Goal: Find specific page/section: Find specific page/section

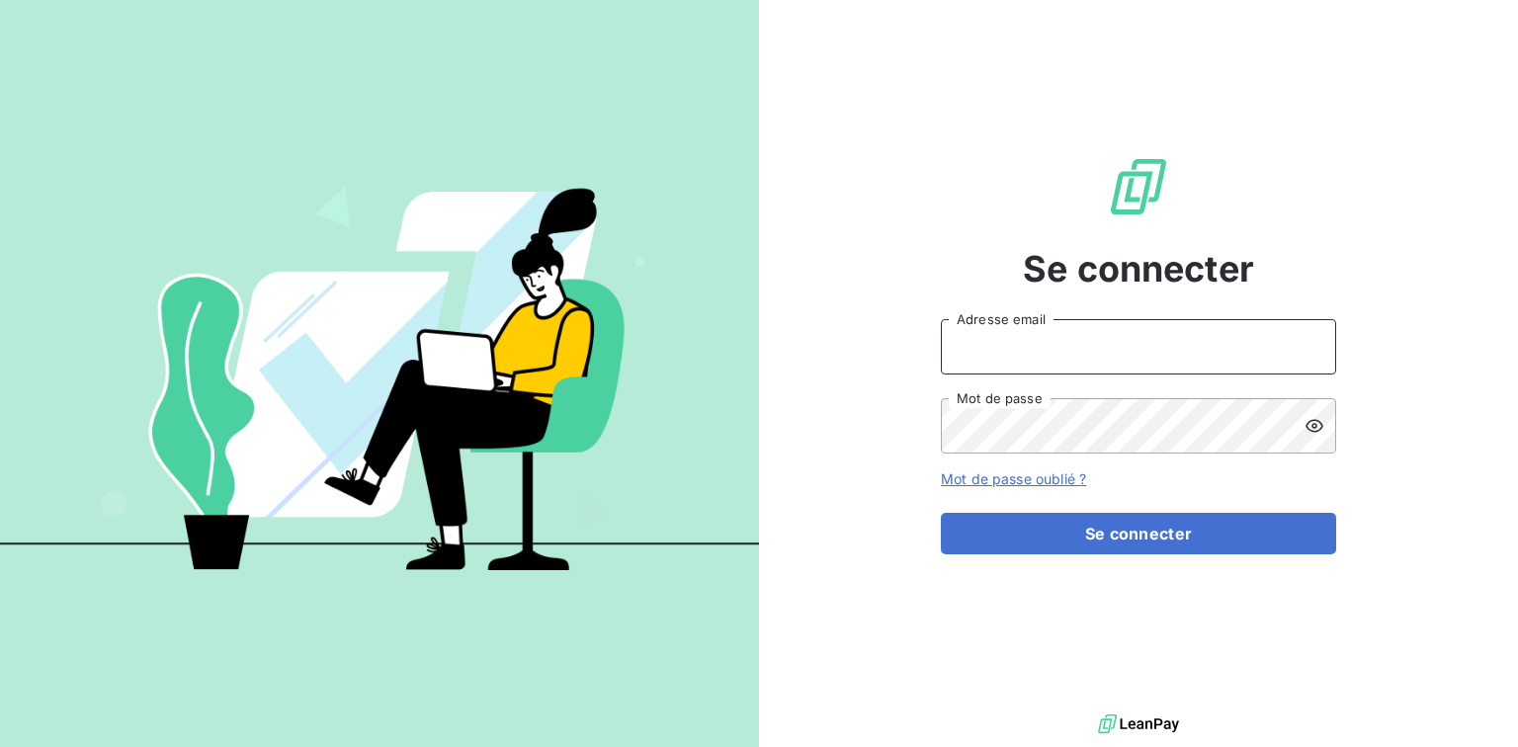
click at [1053, 355] on input "Adresse email" at bounding box center [1138, 346] width 395 height 55
type input "[EMAIL_ADDRESS][DOMAIN_NAME]"
click at [941, 513] on button "Se connecter" at bounding box center [1138, 534] width 395 height 42
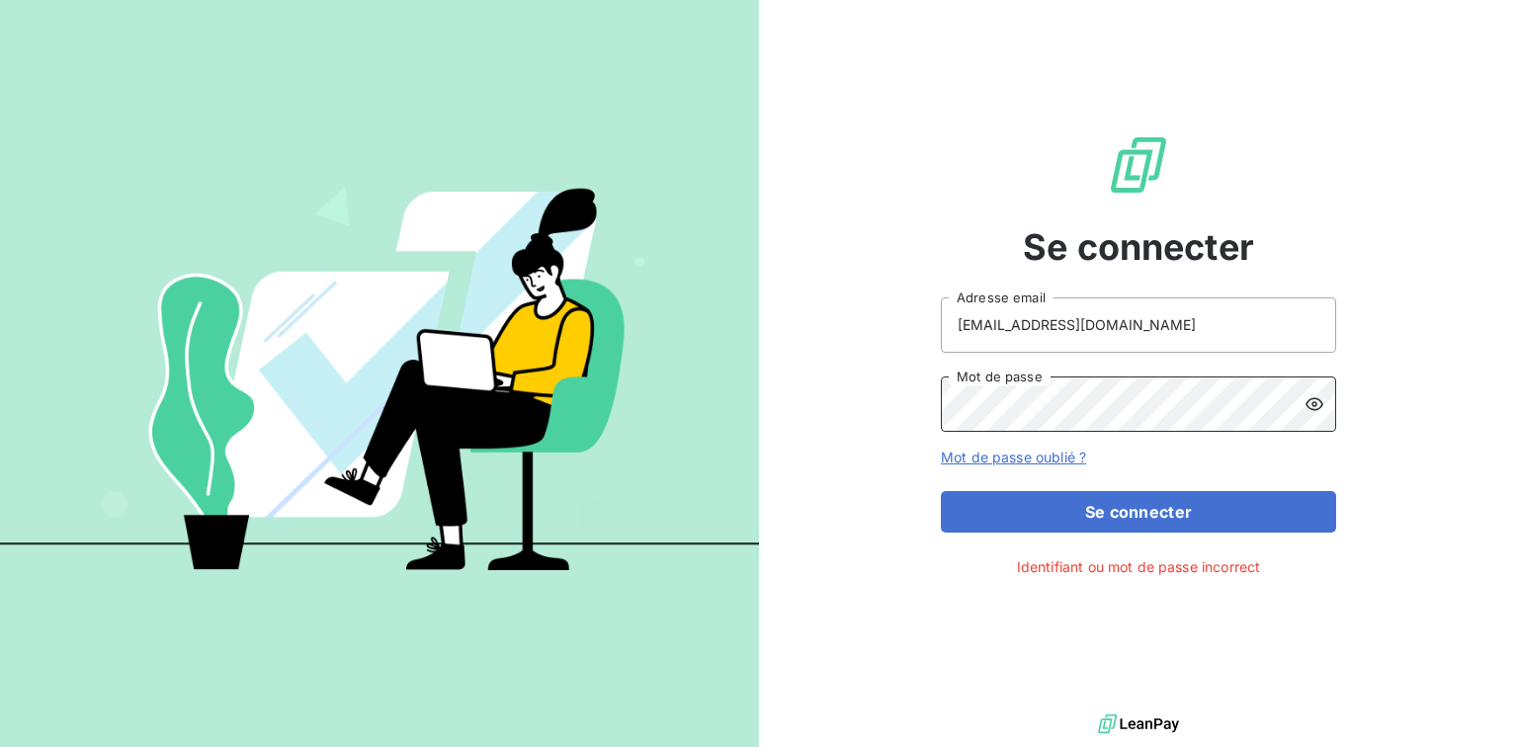
click at [941, 491] on button "Se connecter" at bounding box center [1138, 512] width 395 height 42
click at [1336, 407] on div "Se connecter lzarrouk@oet.fr Adresse email Mot de passe Mot de passe oublié ? S…" at bounding box center [1138, 355] width 759 height 710
click at [1320, 405] on icon at bounding box center [1314, 404] width 20 height 20
click at [600, 405] on div "Se connecter lzarrouk@oet.fr Adresse email Mot de passe Mot de passe oublié ? S…" at bounding box center [759, 373] width 1518 height 747
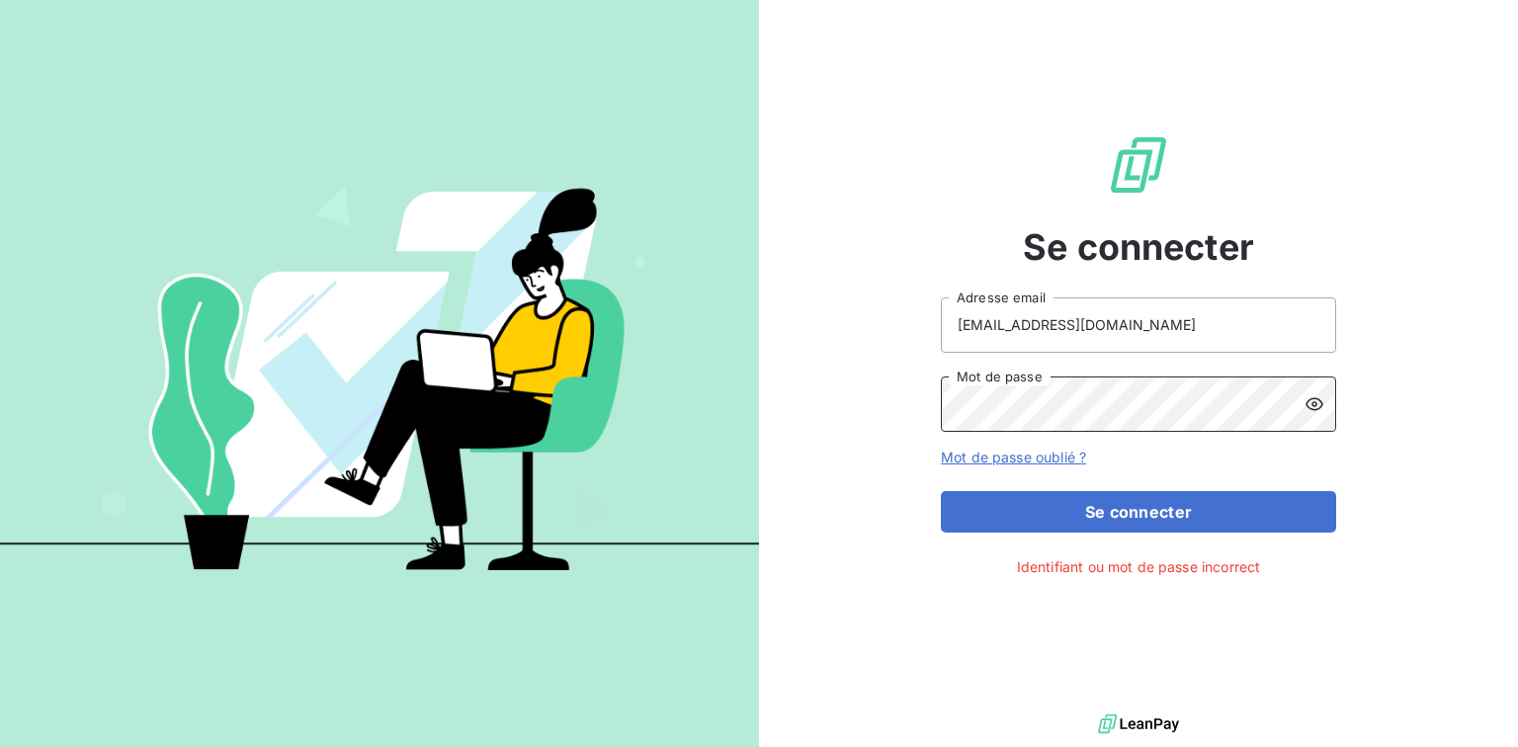
click at [941, 491] on button "Se connecter" at bounding box center [1138, 512] width 395 height 42
click at [1070, 463] on link "Mot de passe oublié ?" at bounding box center [1013, 457] width 145 height 17
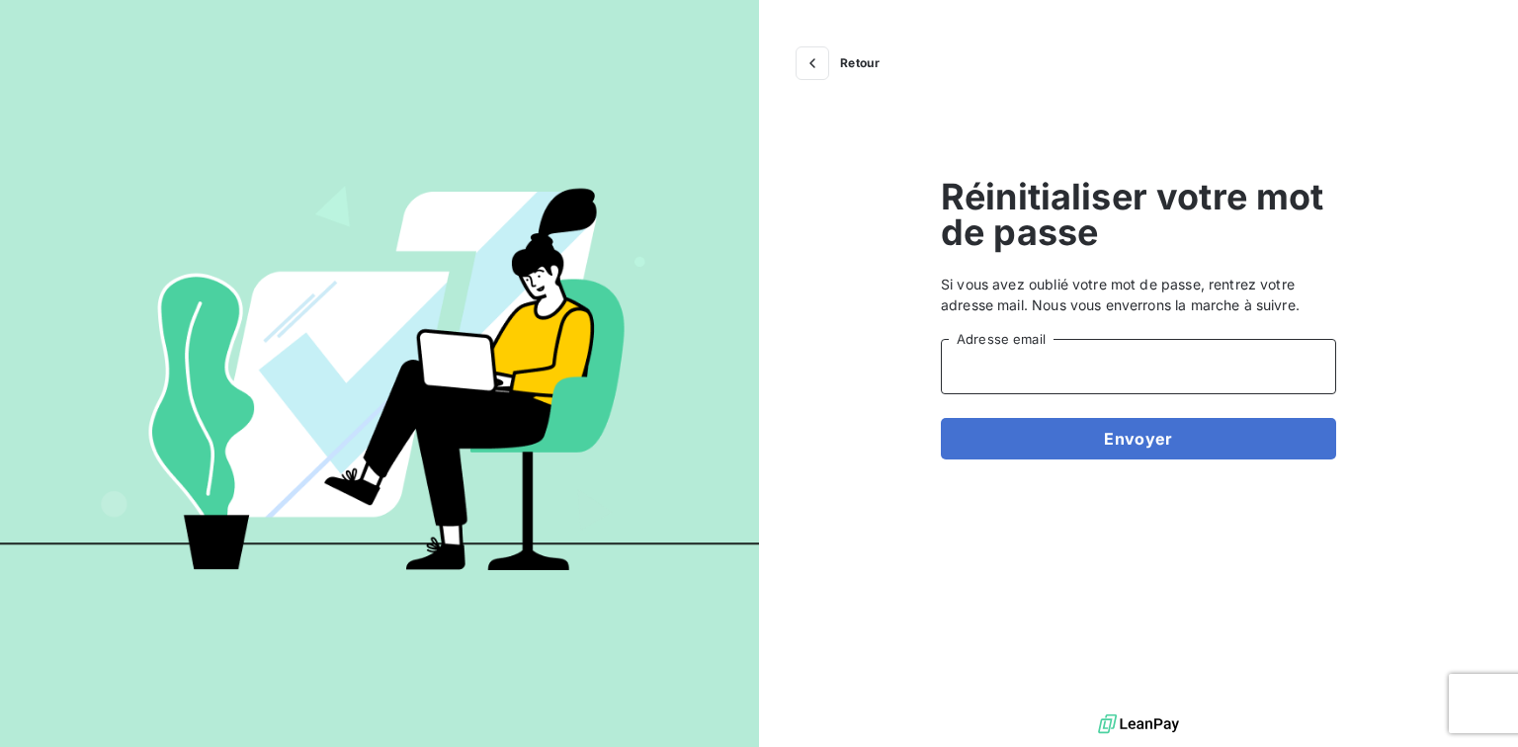
click at [974, 358] on input "Adresse email" at bounding box center [1138, 366] width 395 height 55
type input "[EMAIL_ADDRESS][DOMAIN_NAME]"
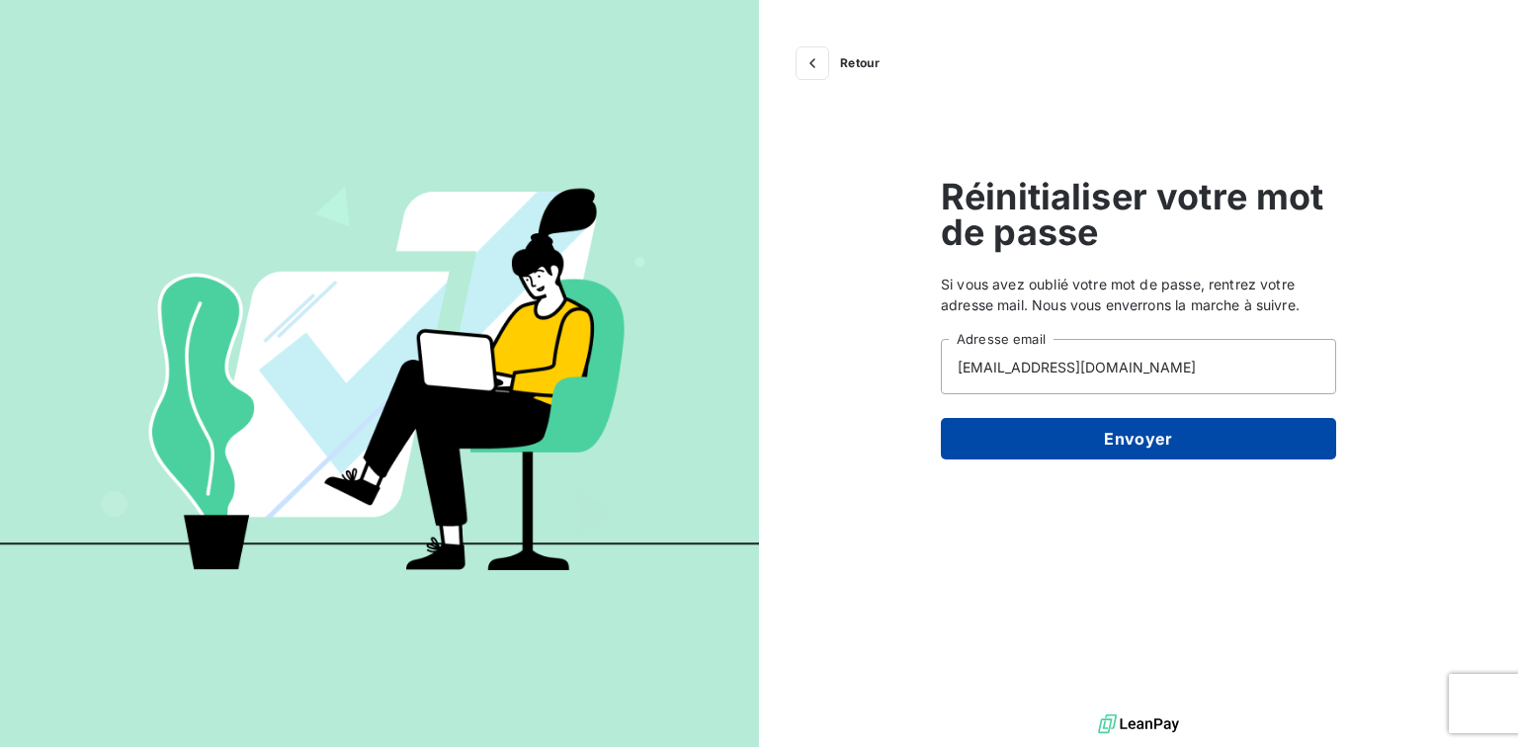
click at [1091, 435] on button "Envoyer" at bounding box center [1138, 439] width 395 height 42
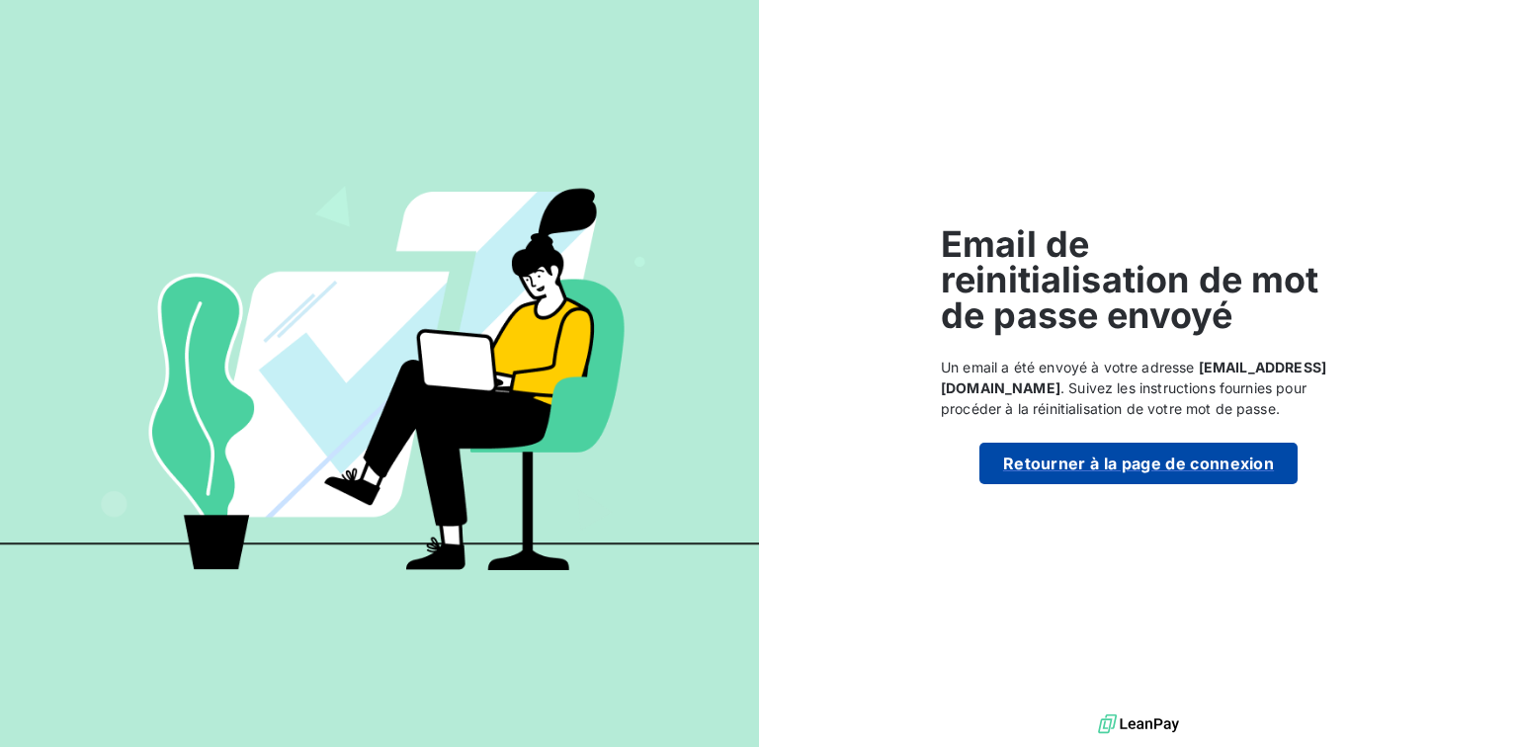
click at [1037, 470] on button "Retourner à la page de connexion" at bounding box center [1138, 464] width 318 height 42
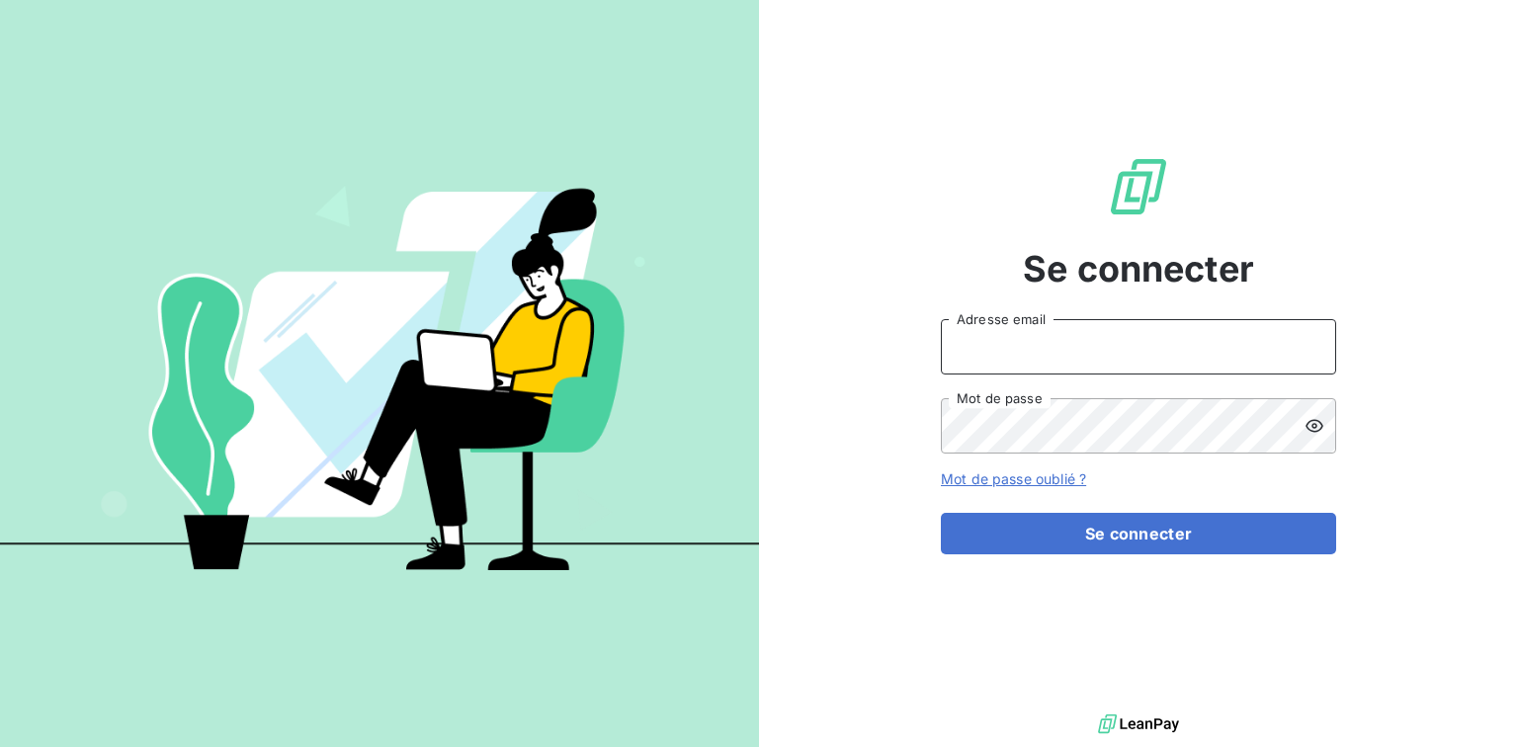
click at [1119, 350] on input "Adresse email" at bounding box center [1138, 346] width 395 height 55
type input "[EMAIL_ADDRESS][DOMAIN_NAME]"
click at [941, 513] on button "Se connecter" at bounding box center [1138, 534] width 395 height 42
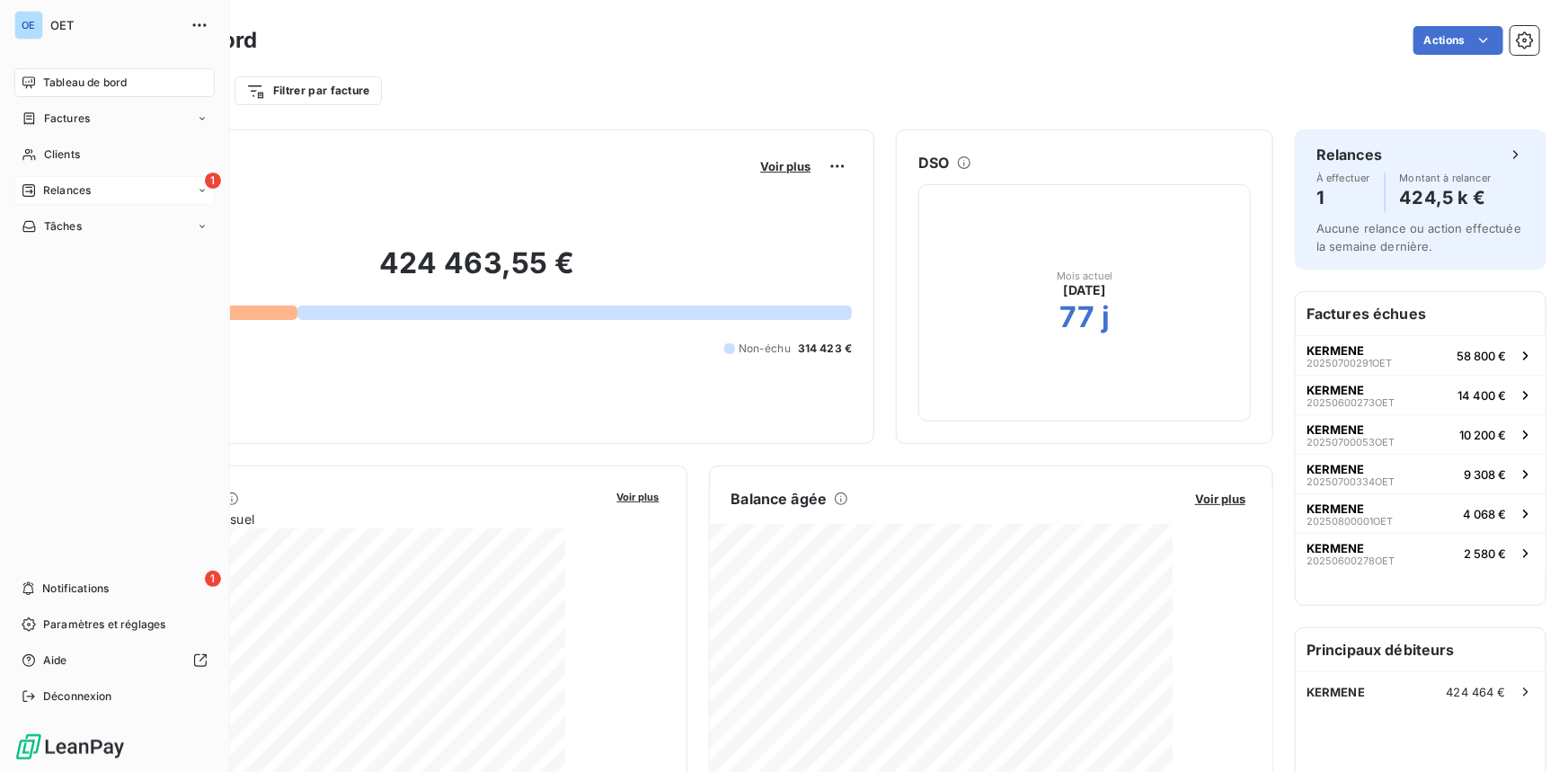
click at [82, 192] on span "Relances" at bounding box center [66, 191] width 47 height 16
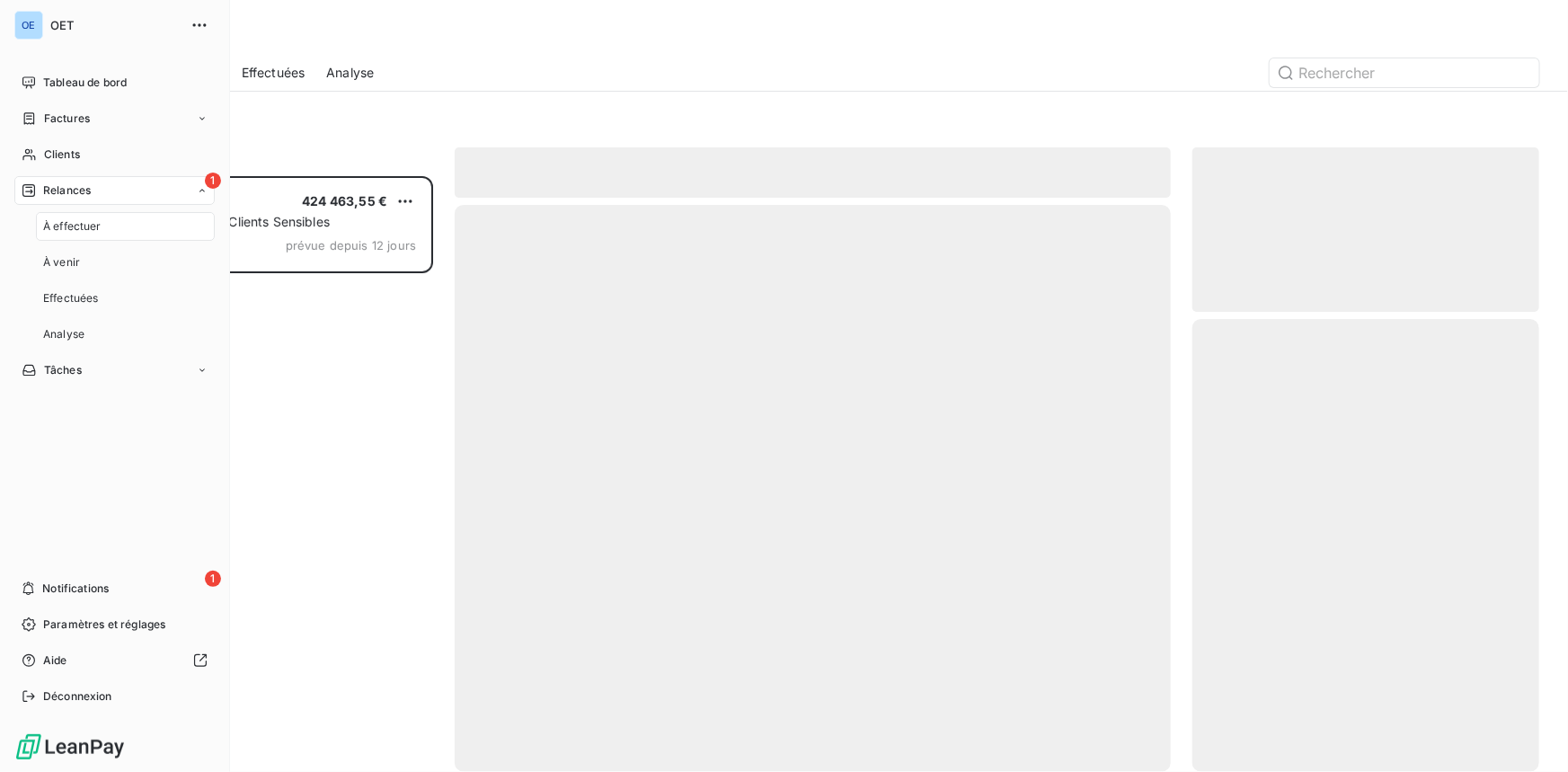
click at [80, 190] on span "Relances" at bounding box center [66, 191] width 47 height 16
click at [72, 155] on span "Clients" at bounding box center [62, 155] width 36 height 16
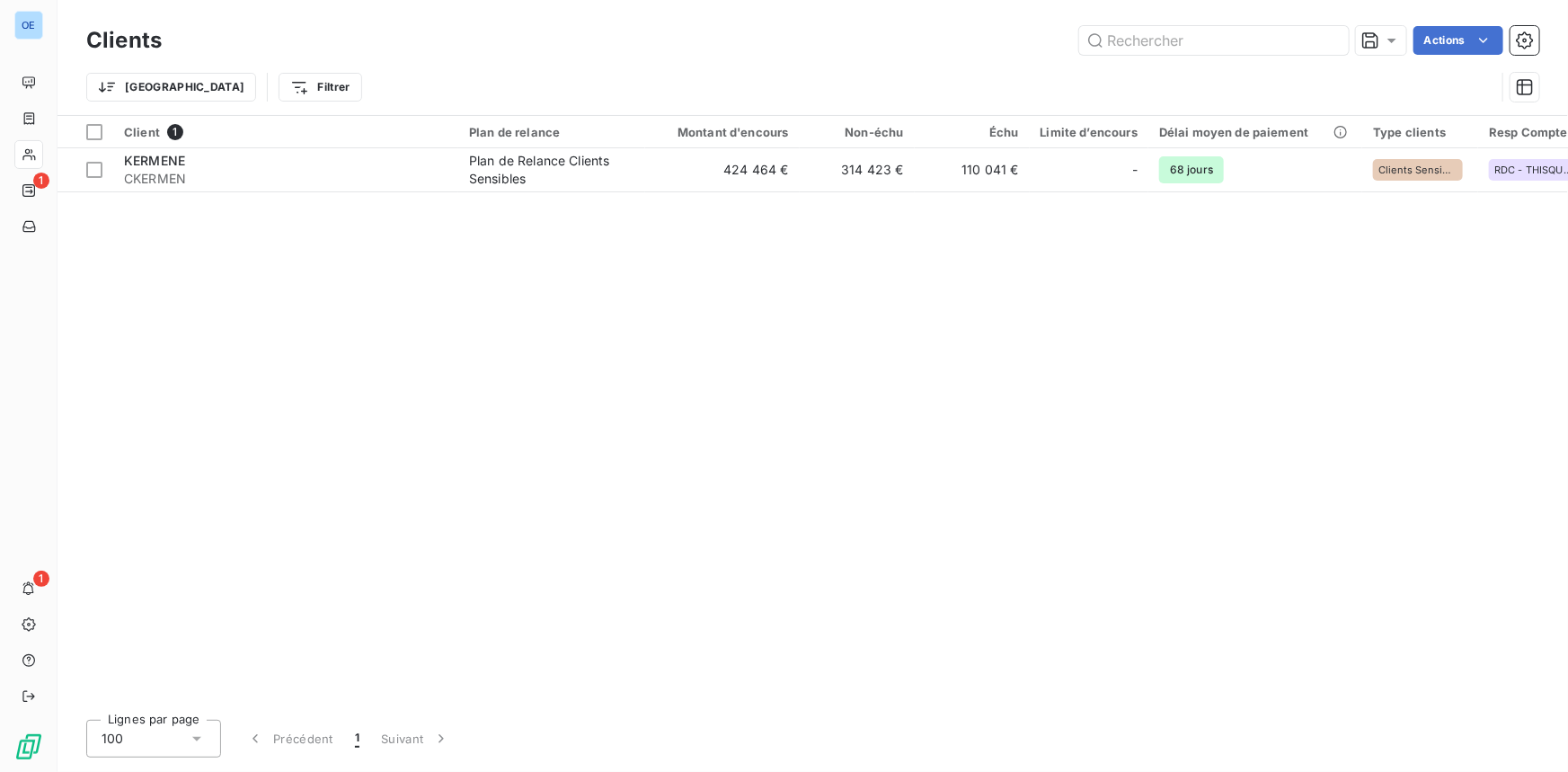
click at [393, 55] on div "Clients Actions" at bounding box center [813, 41] width 1453 height 38
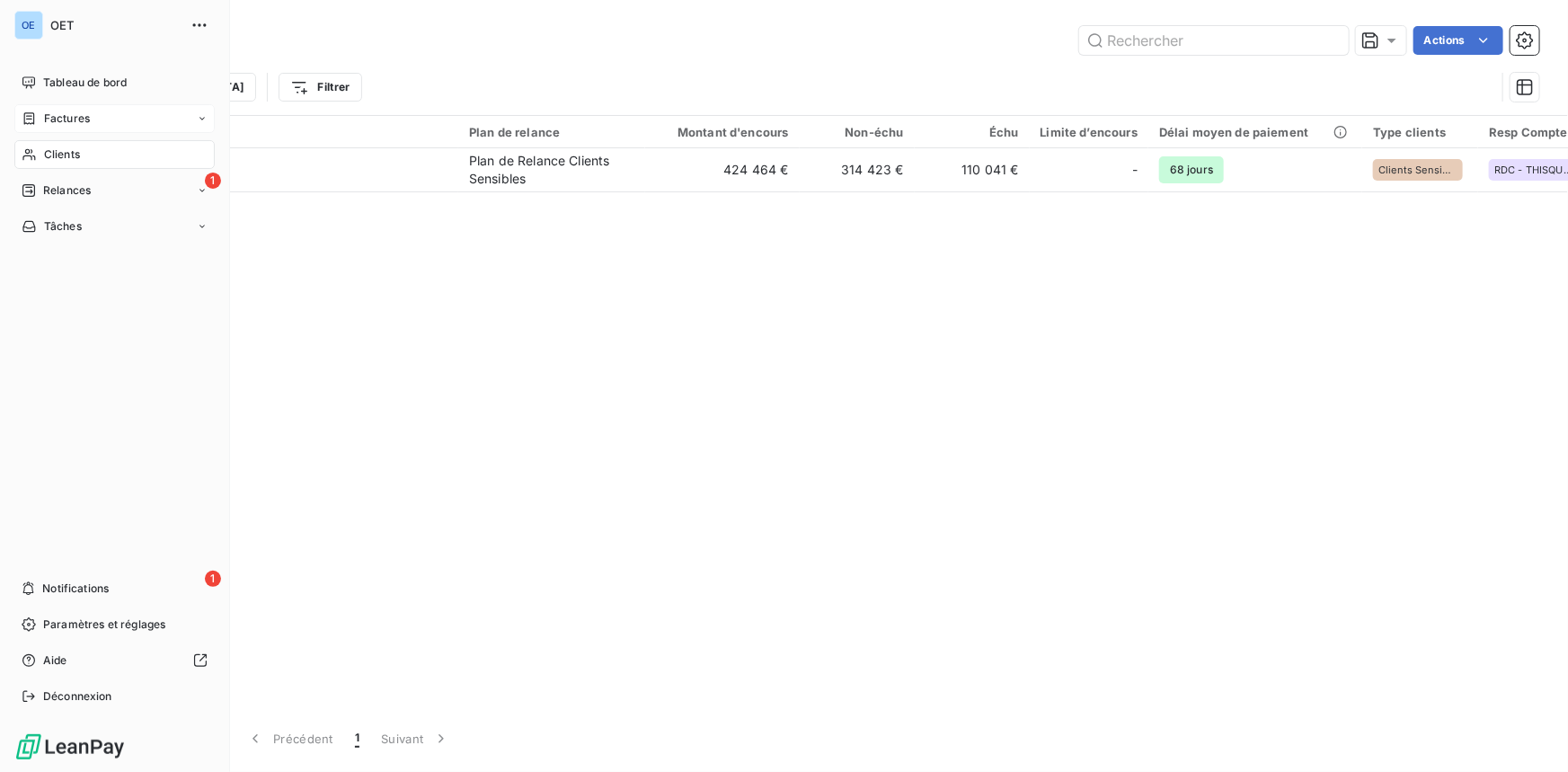
click at [40, 116] on div "Factures" at bounding box center [55, 119] width 68 height 16
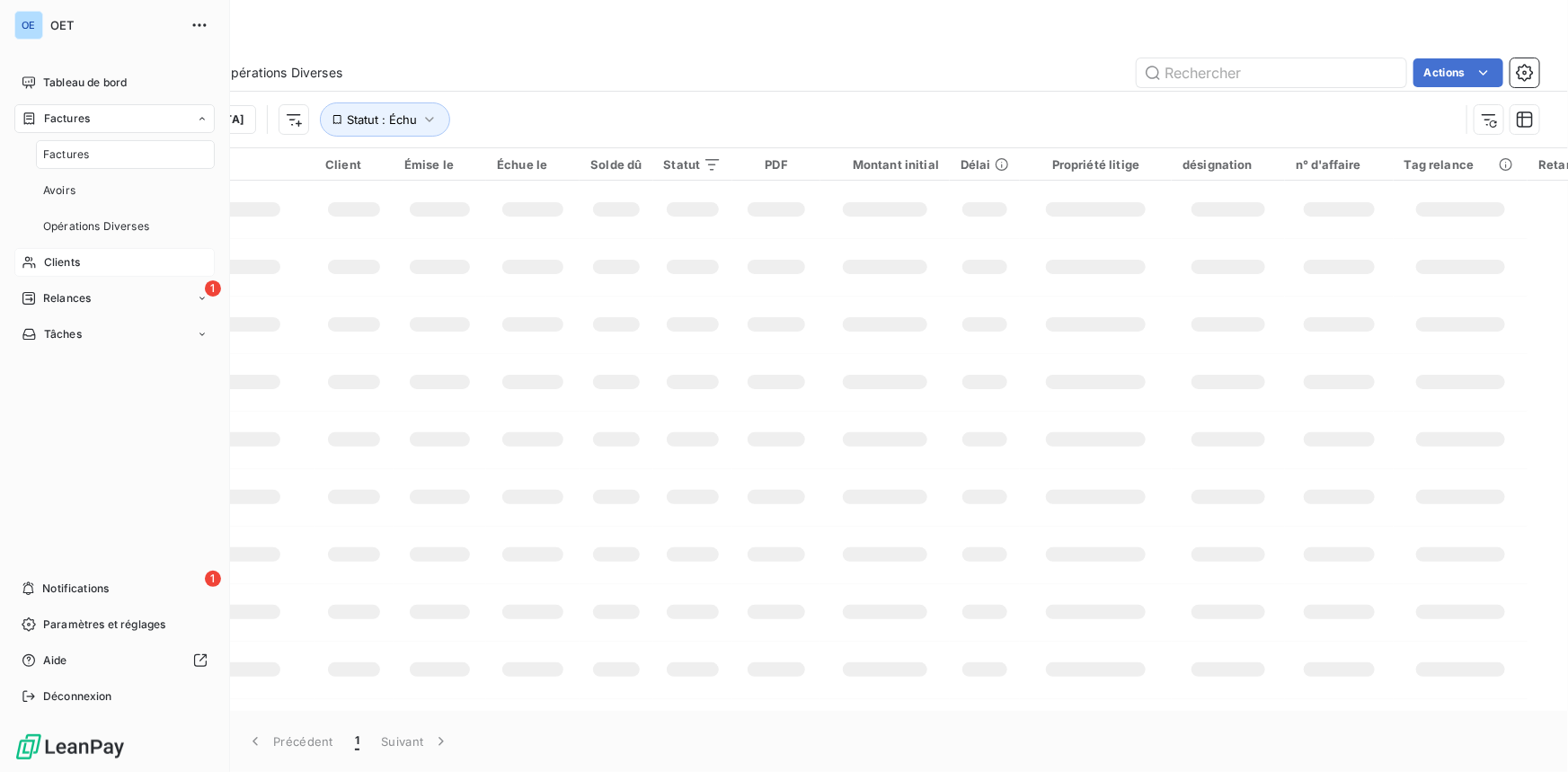
click at [55, 162] on span "Factures" at bounding box center [65, 155] width 45 height 16
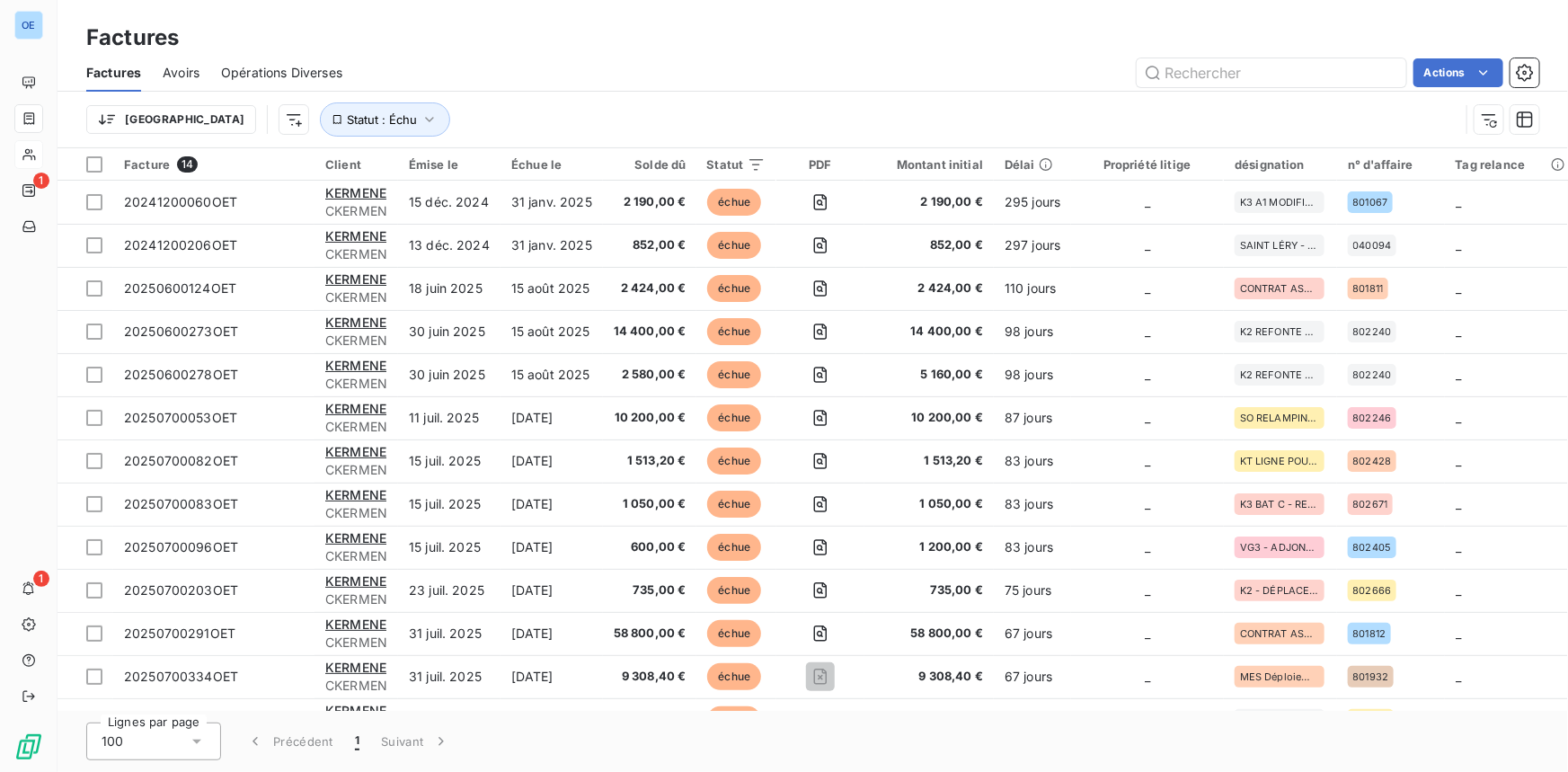
click at [538, 69] on div "Actions" at bounding box center [951, 73] width 1176 height 29
click at [349, 115] on button "Statut : Échu" at bounding box center [385, 120] width 130 height 35
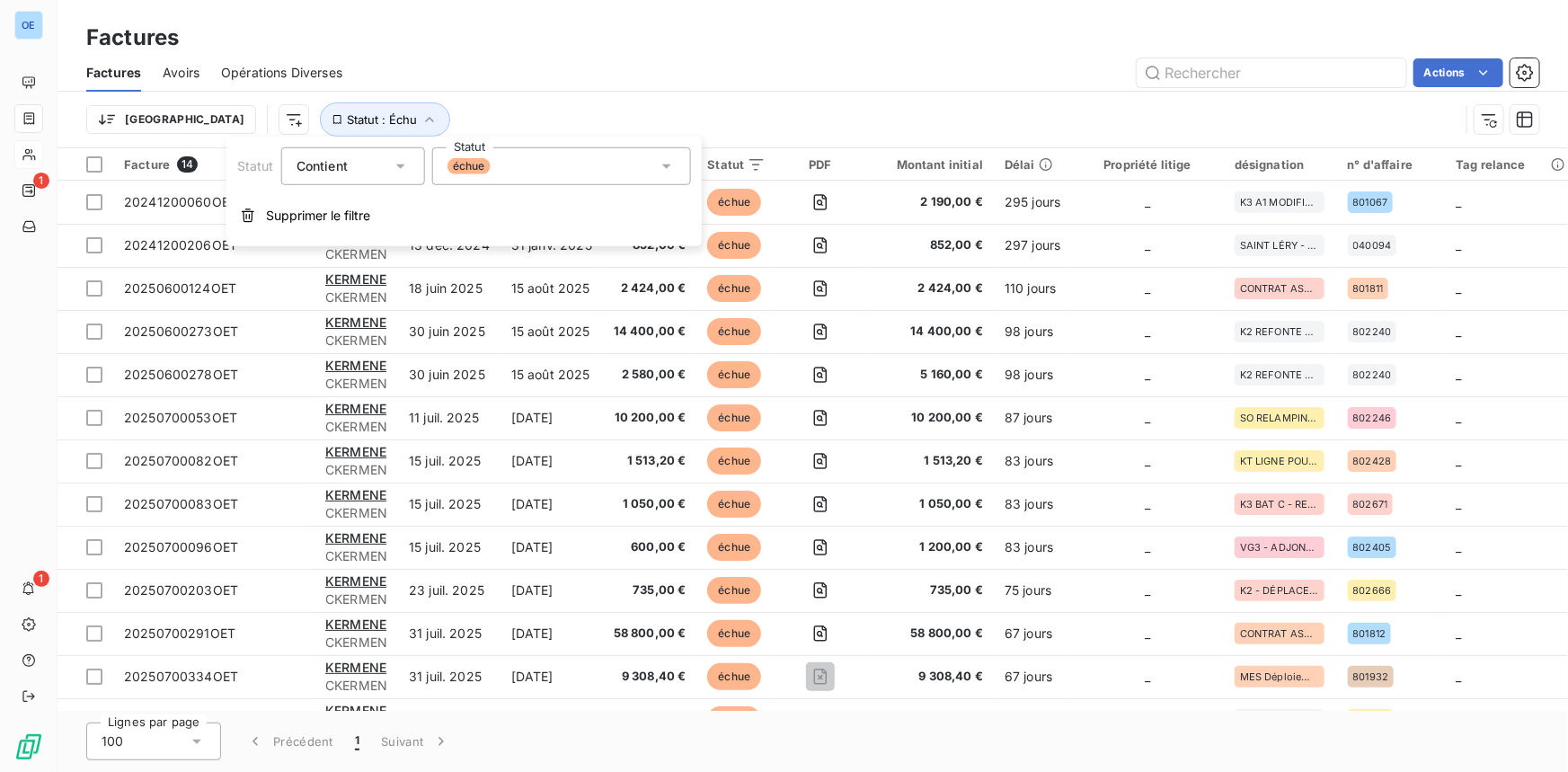
click at [498, 162] on div "échue" at bounding box center [561, 166] width 259 height 38
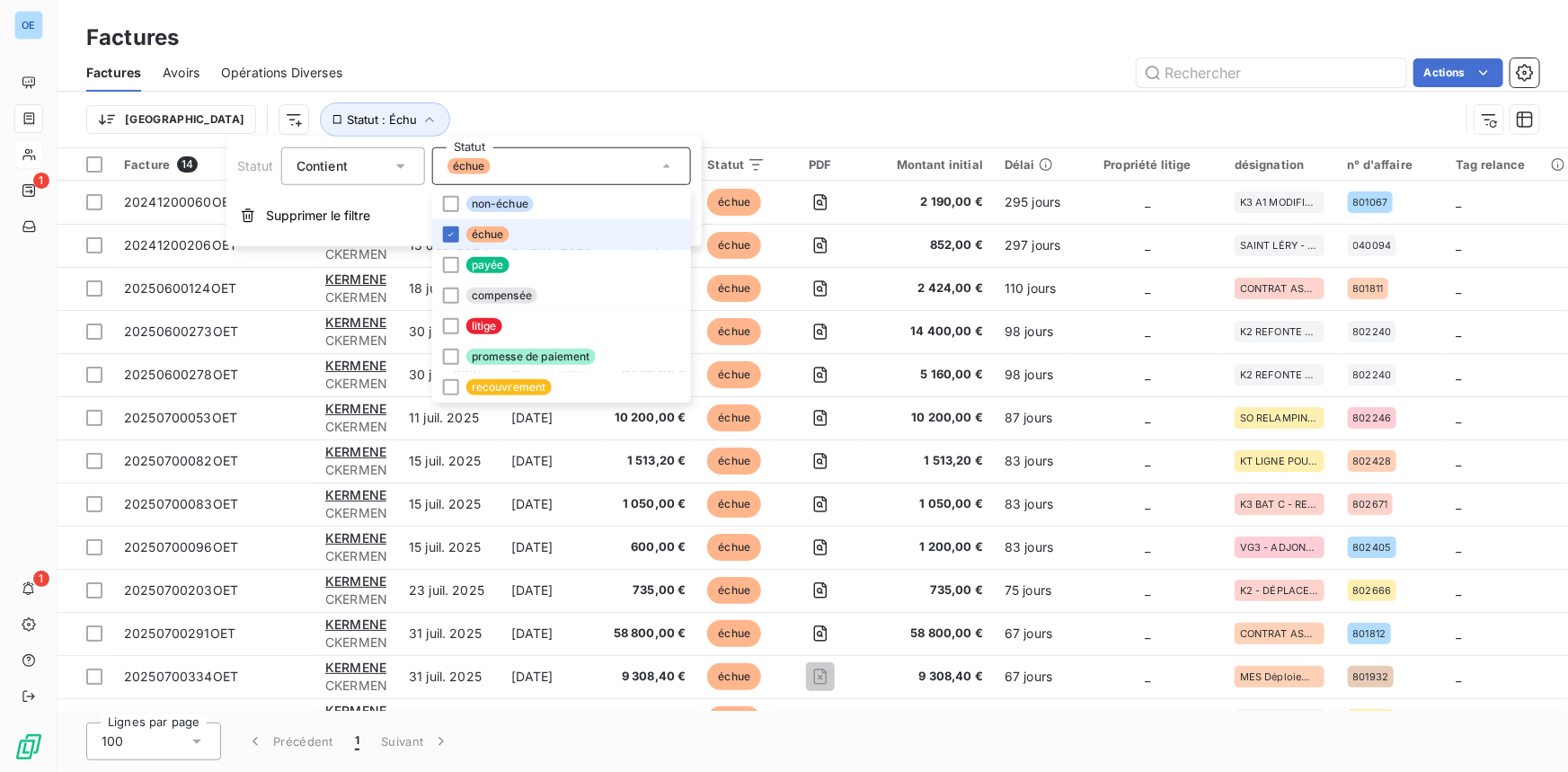
click at [445, 224] on li "échue" at bounding box center [561, 235] width 259 height 31
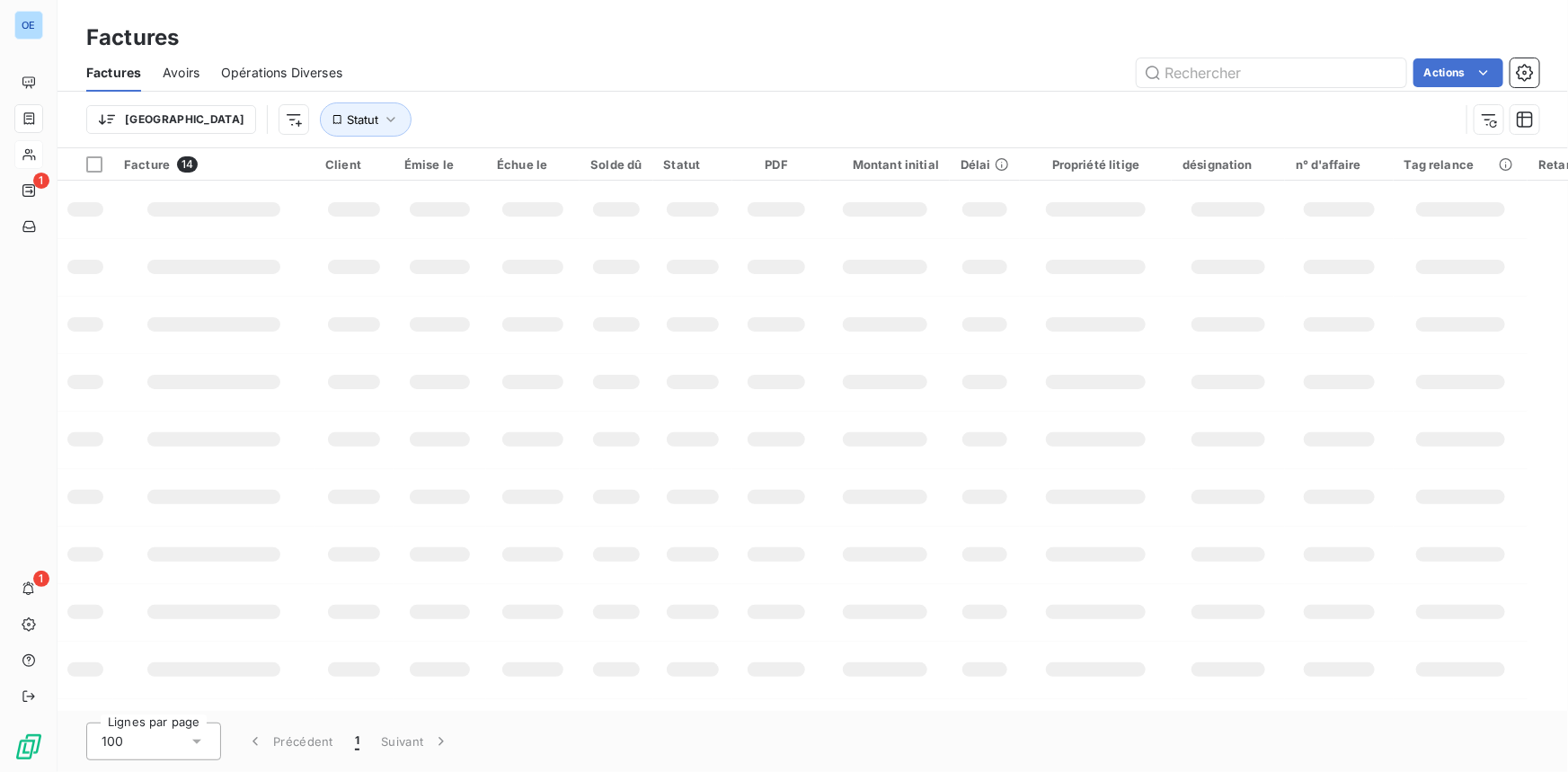
click at [475, 66] on div "Actions" at bounding box center [951, 73] width 1176 height 29
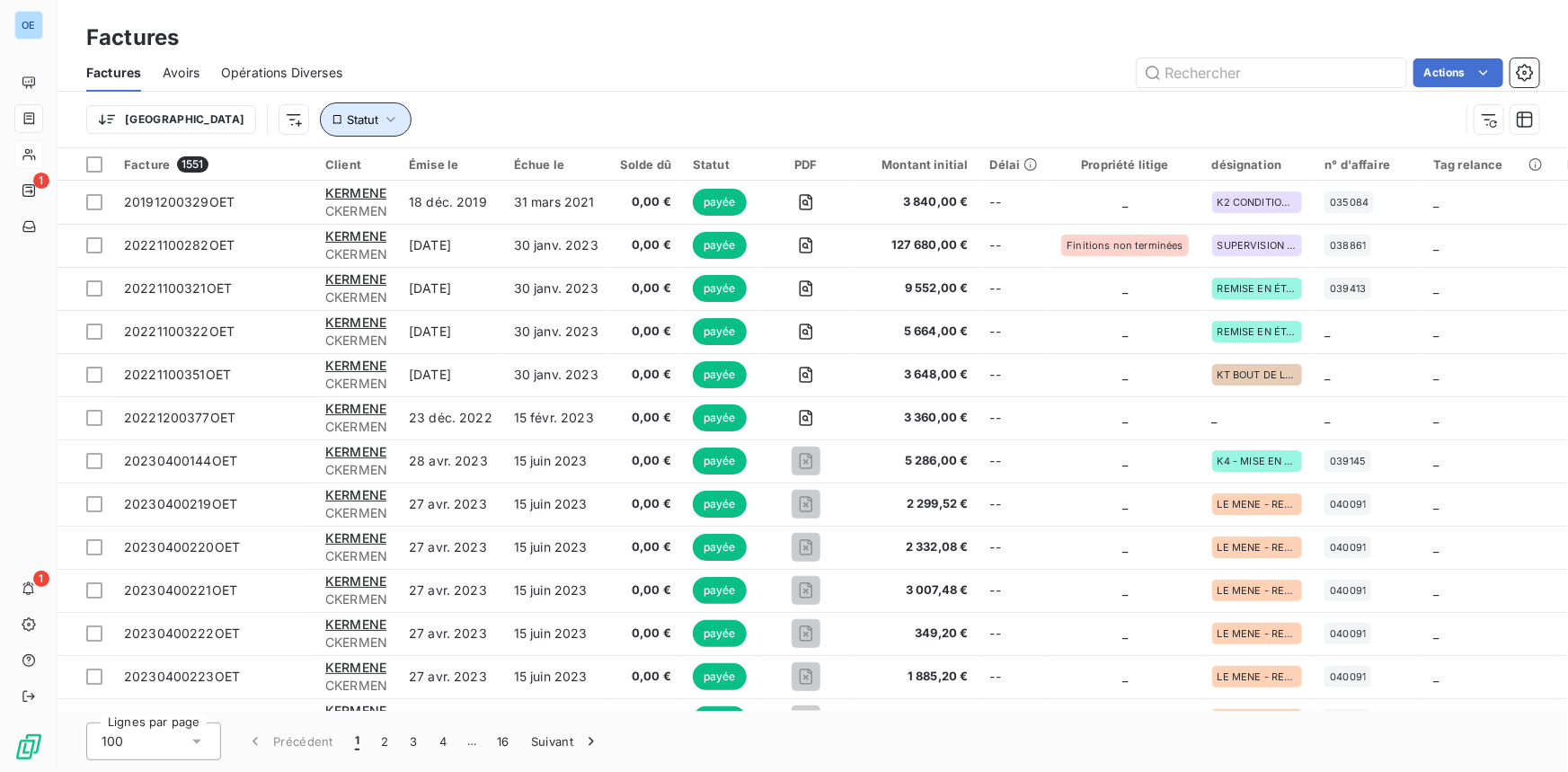
click at [347, 115] on span "Statut" at bounding box center [362, 120] width 32 height 15
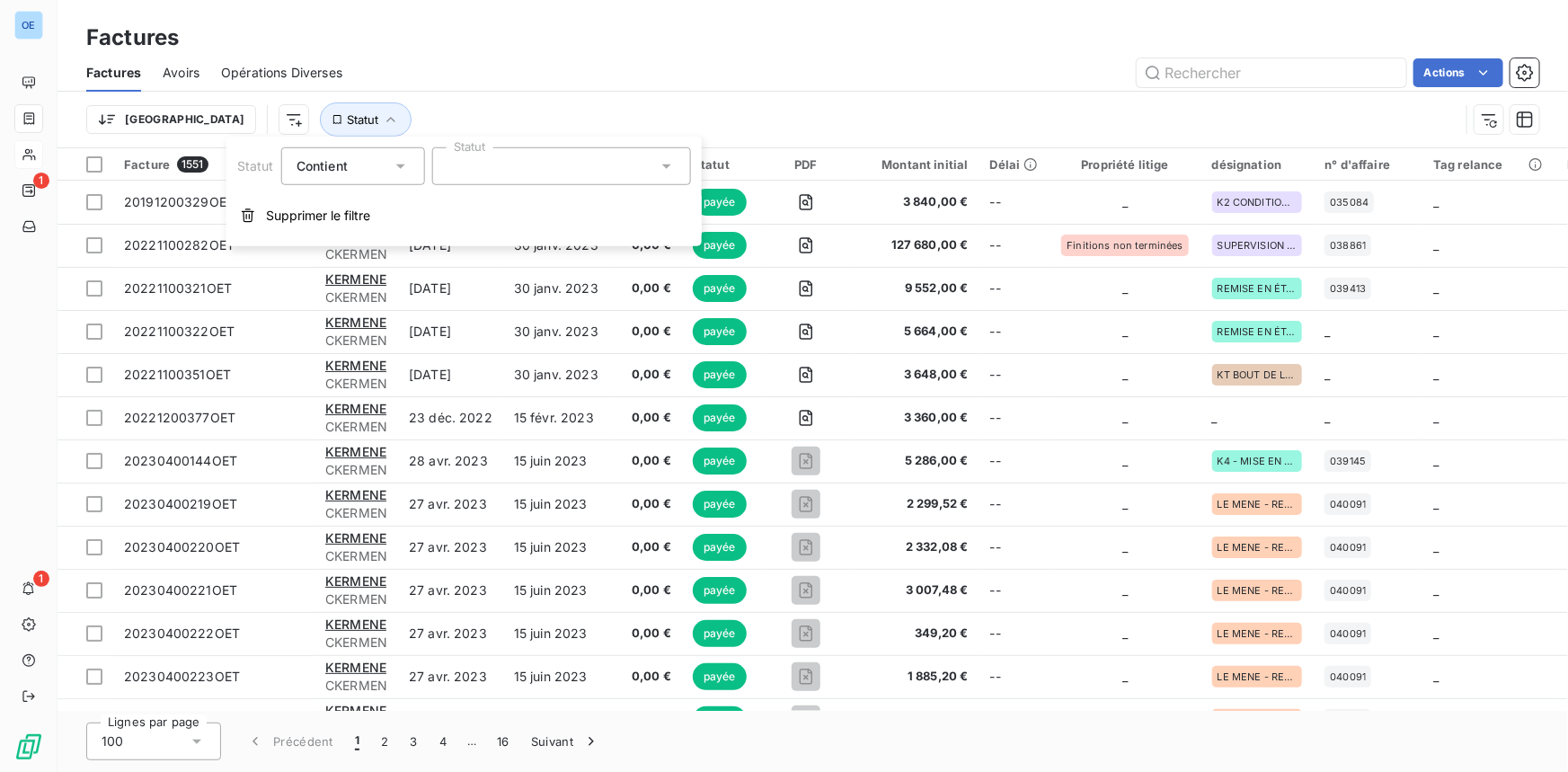
click at [424, 117] on div "Trier Statut" at bounding box center [773, 120] width 1373 height 35
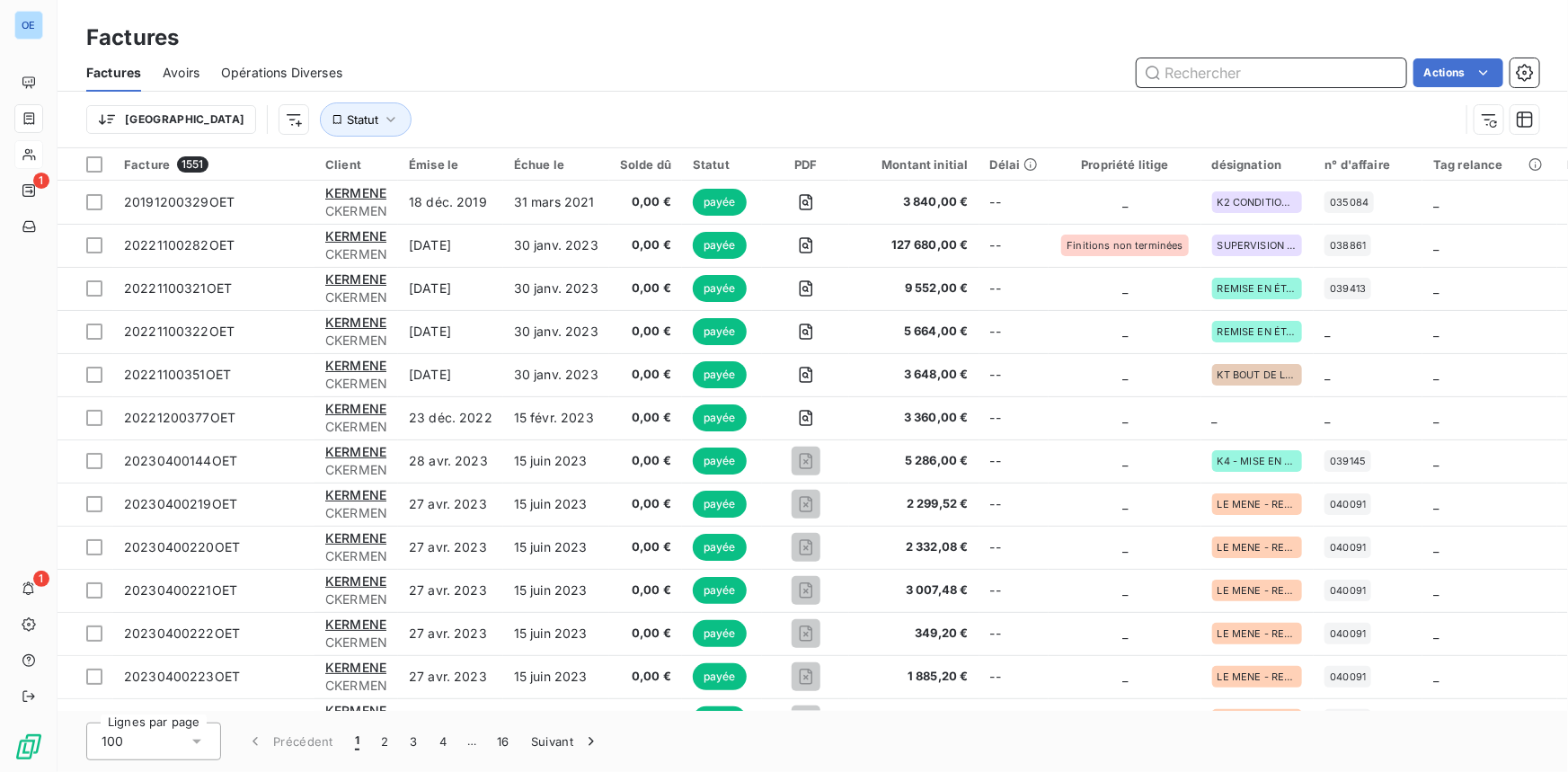
click at [1208, 74] on input "text" at bounding box center [1271, 73] width 269 height 29
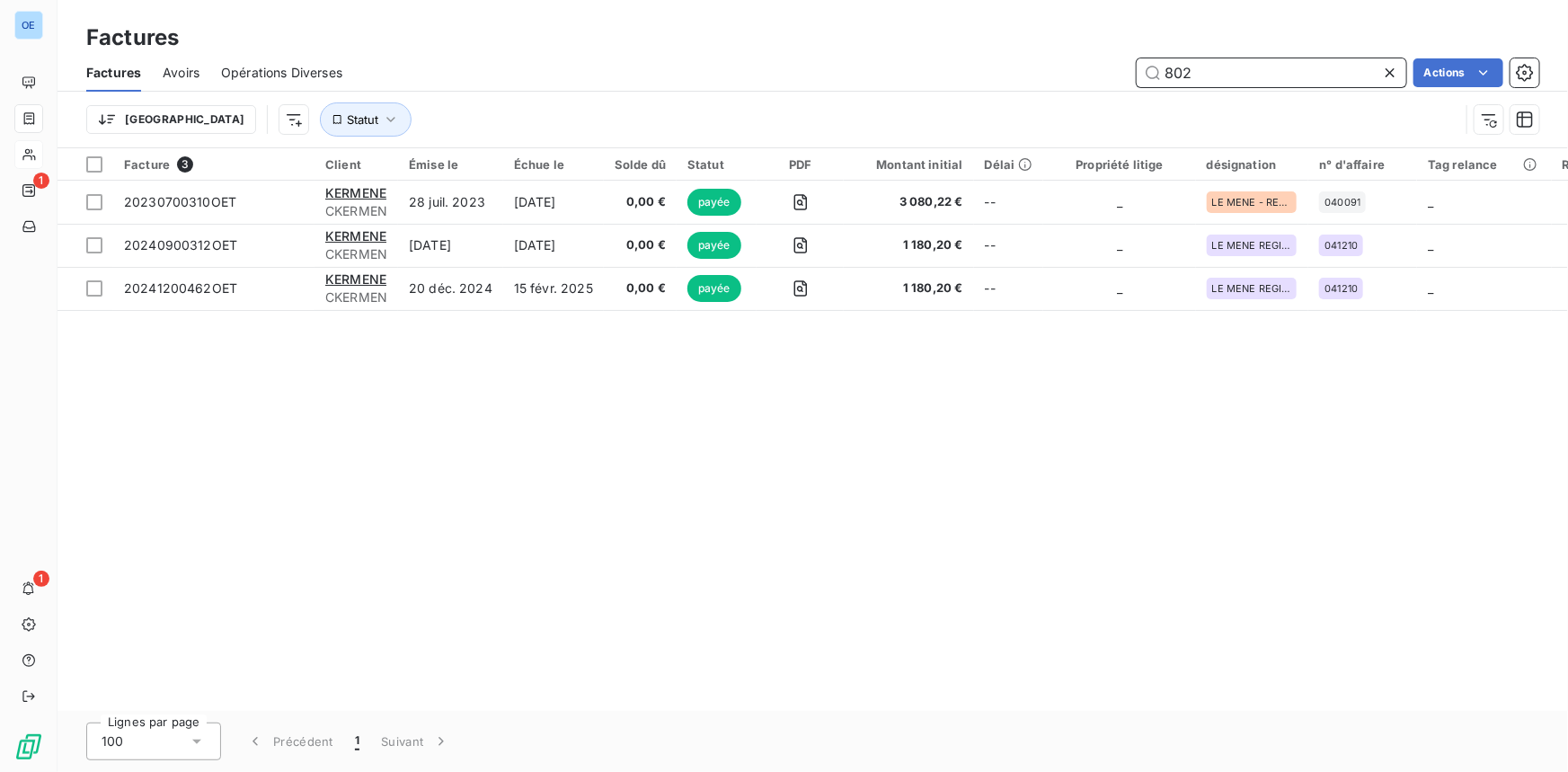
click at [1208, 74] on input "802" at bounding box center [1271, 73] width 269 height 29
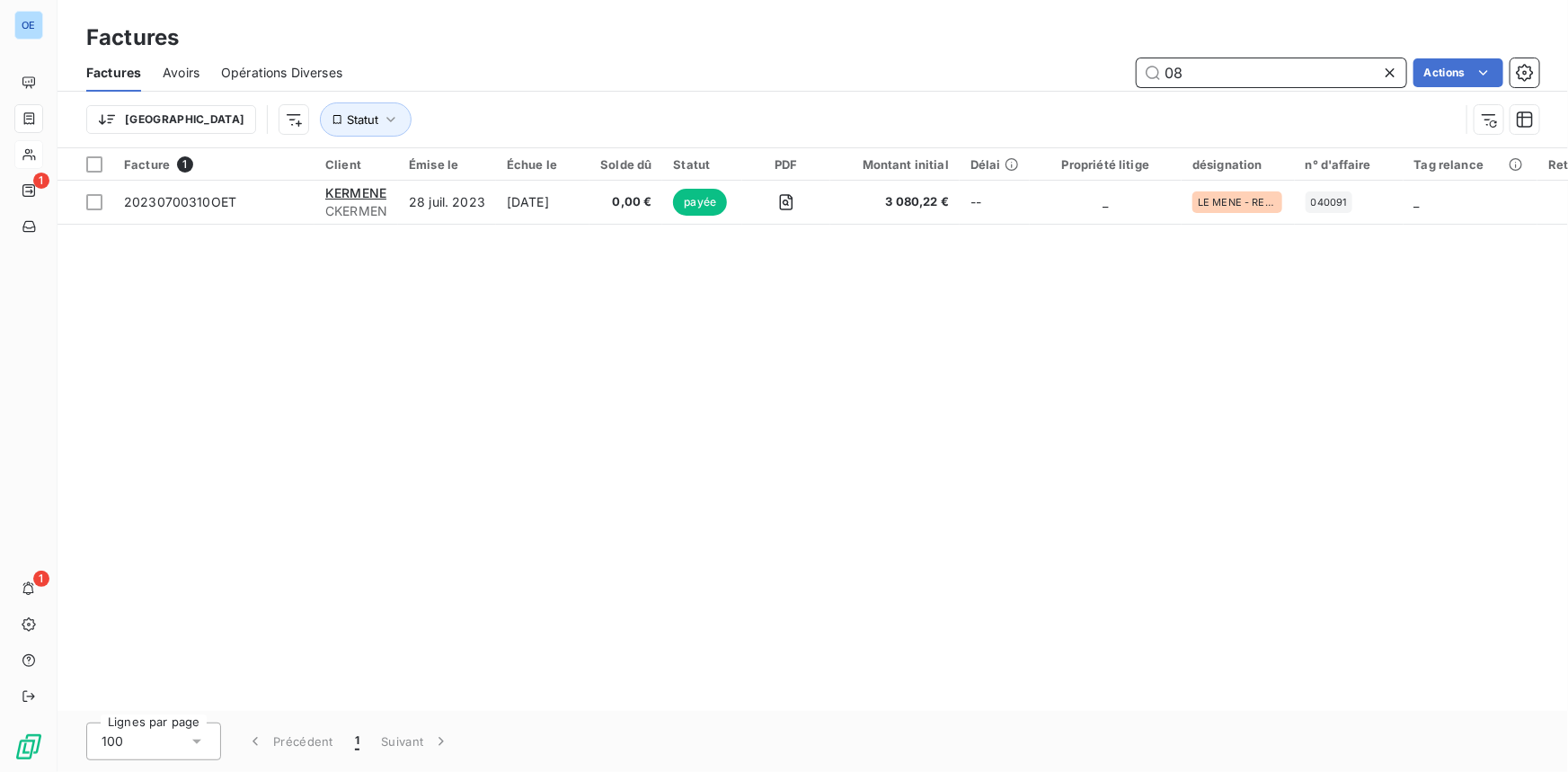
type input "0"
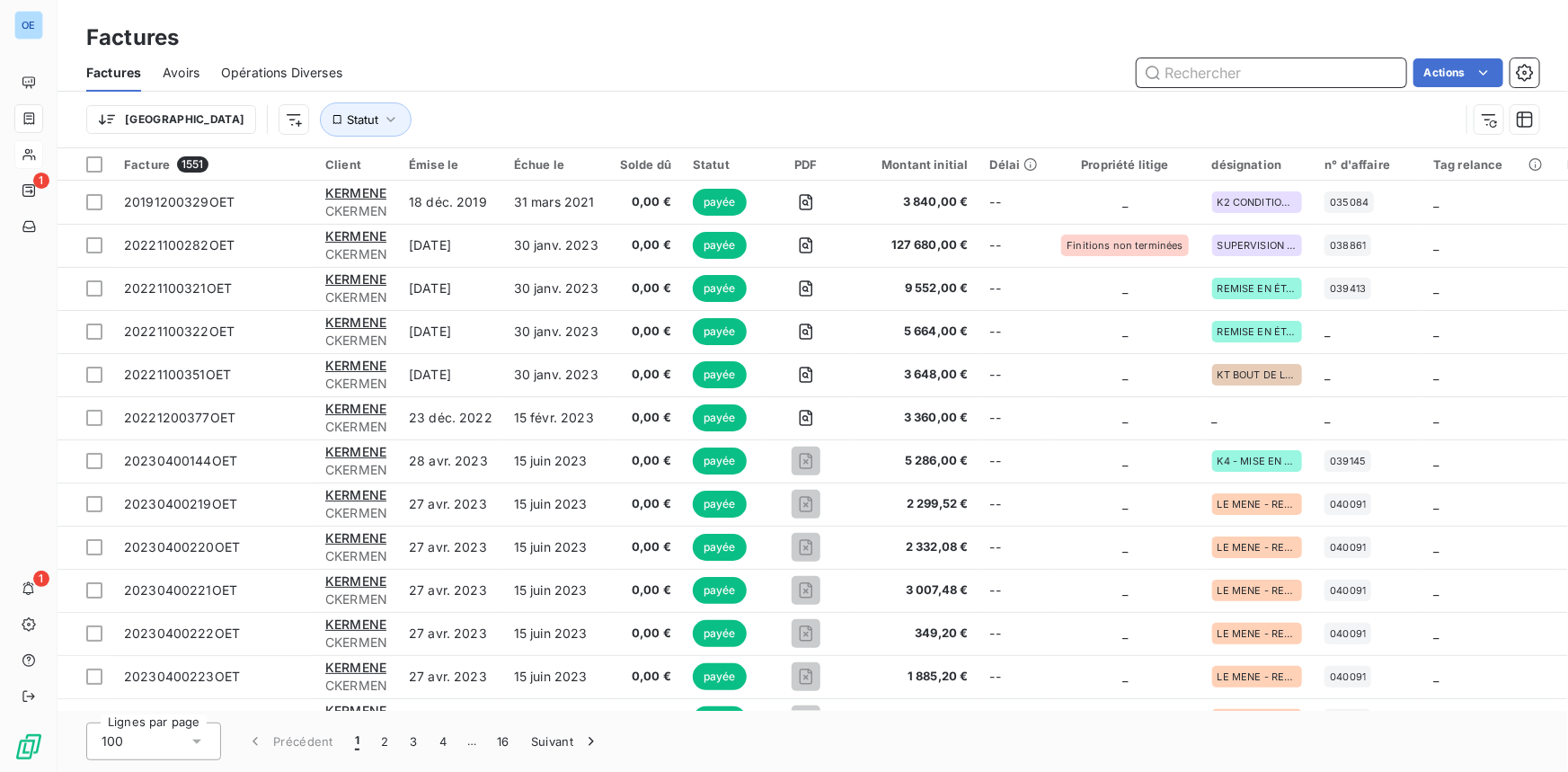
click at [1312, 67] on input "text" at bounding box center [1271, 73] width 269 height 29
paste input "2500308746"
type input "2500308746"
click at [897, 115] on div "Trier Statut" at bounding box center [773, 120] width 1373 height 35
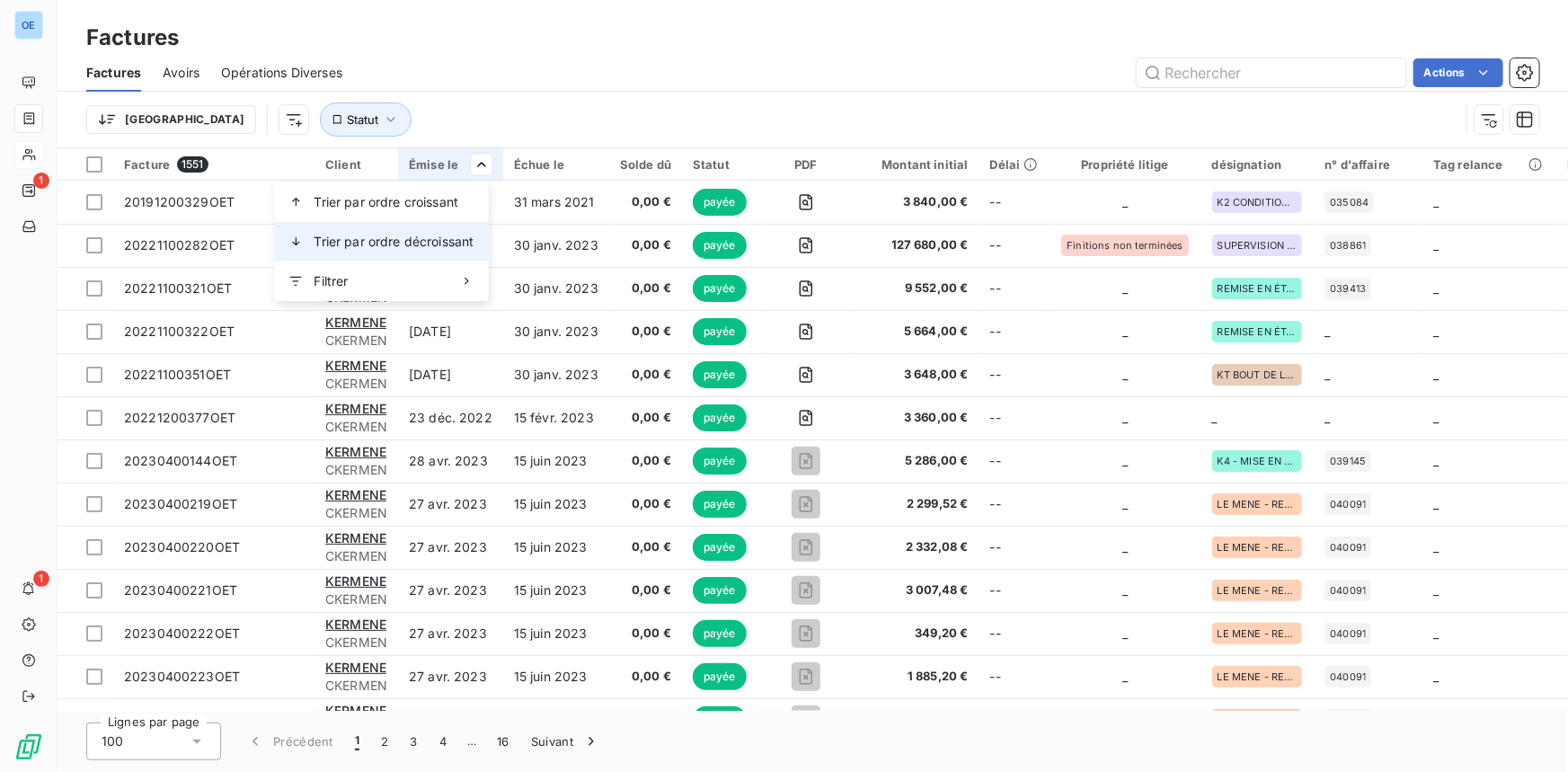
click at [418, 236] on span "Trier par ordre décroissant" at bounding box center [394, 242] width 160 height 18
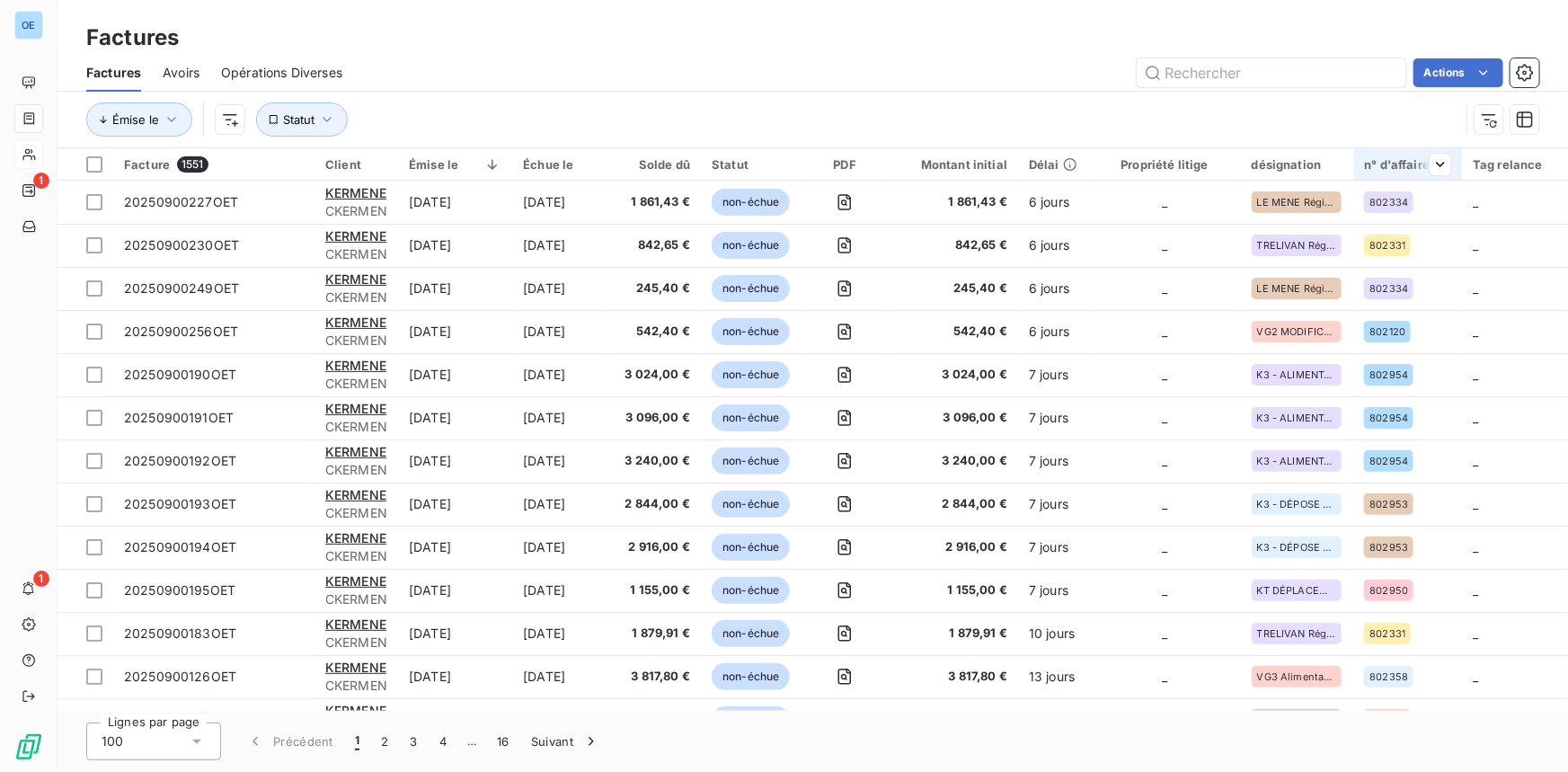
click at [1380, 165] on div "n° d'affaire" at bounding box center [1408, 165] width 87 height 15
click at [1276, 73] on input "text" at bounding box center [1271, 73] width 269 height 29
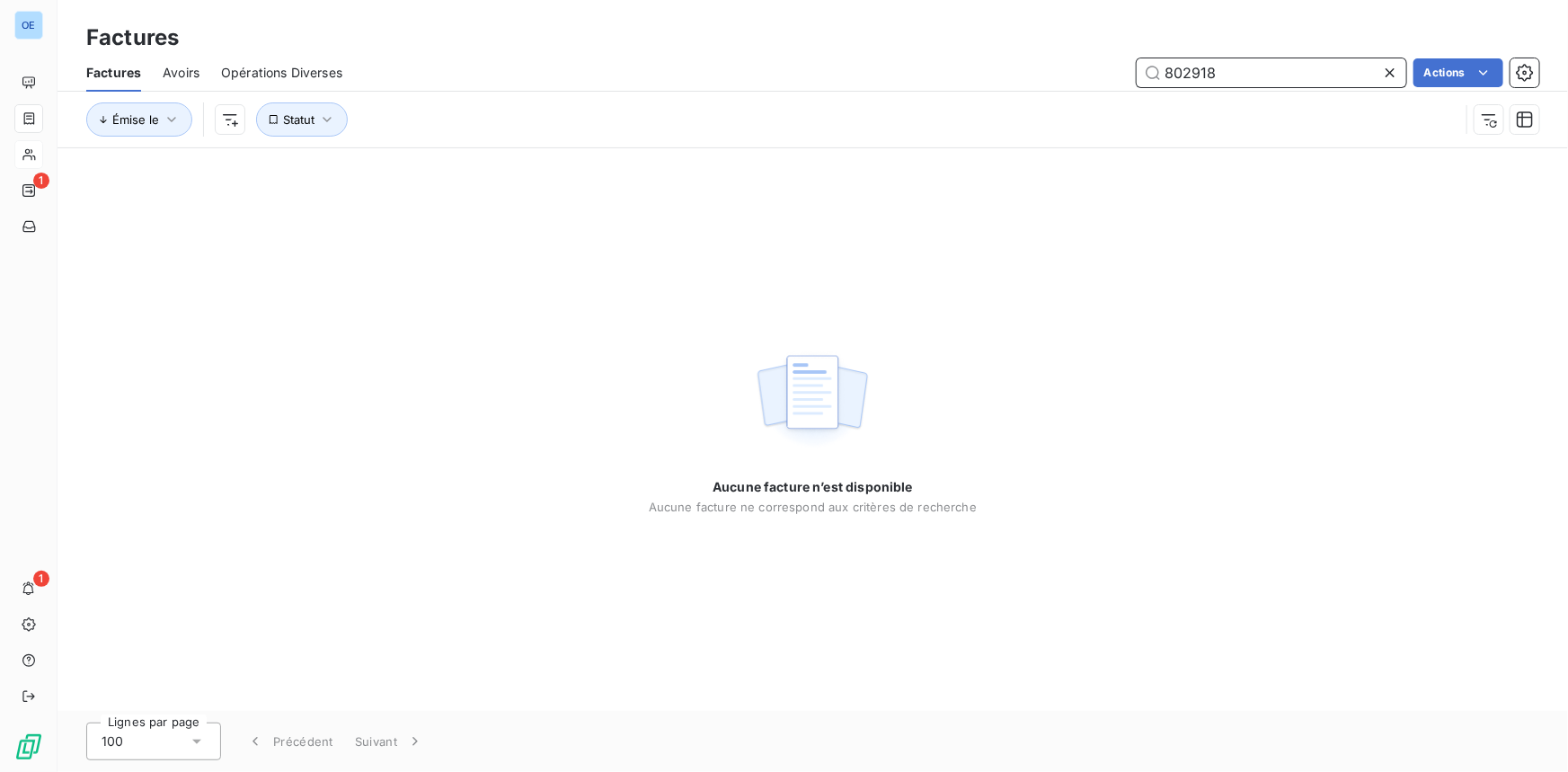
type input "802918"
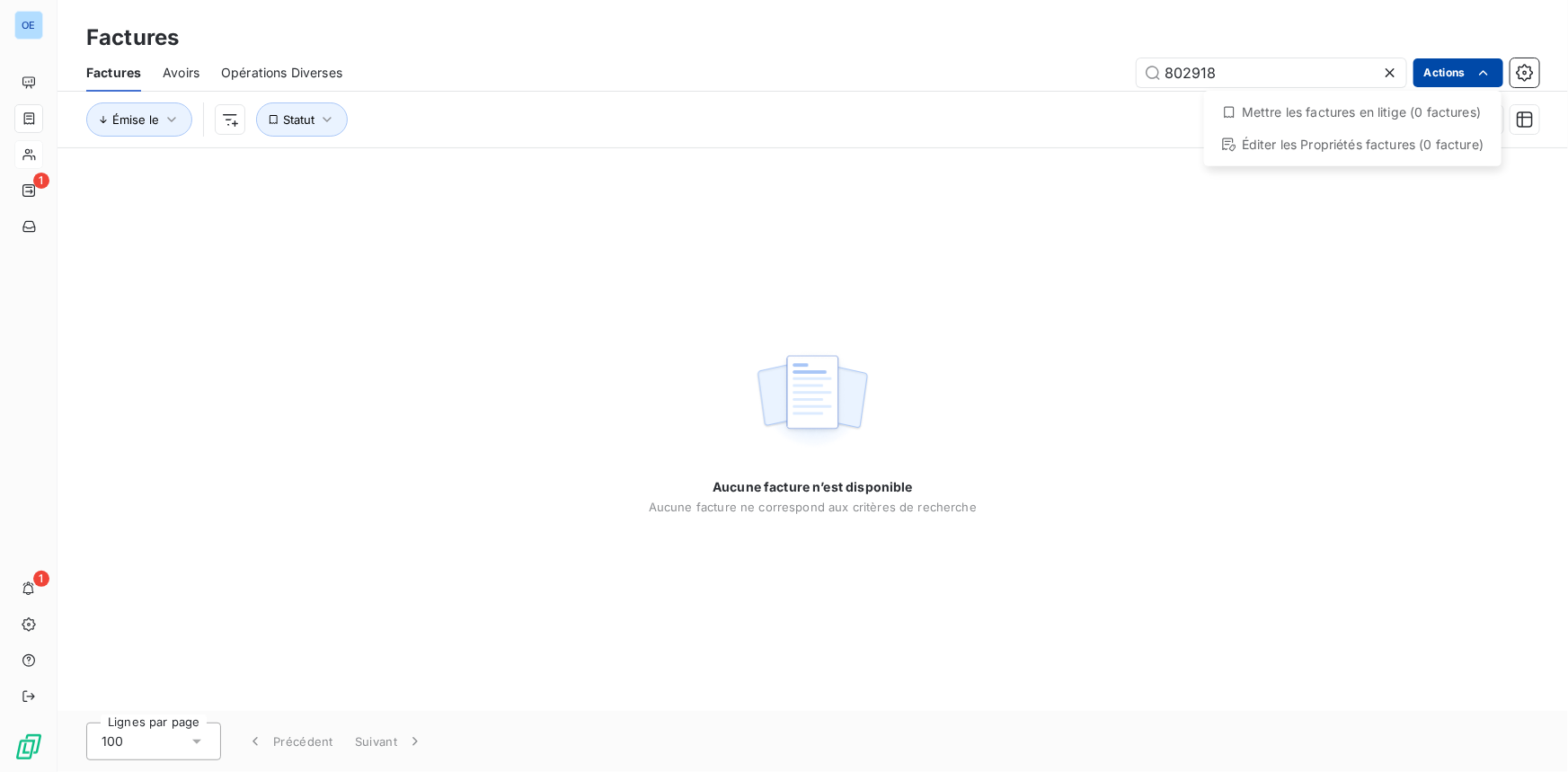
click at [1380, 71] on html "OE 1 1 Factures Factures Avoirs Opérations Diverses 802918 Actions Mettre les f…" at bounding box center [784, 386] width 1568 height 772
drag, startPoint x: 1456, startPoint y: 71, endPoint x: 1424, endPoint y: 71, distance: 32.0
click at [1380, 70] on html "OE 1 1 Factures Factures Avoirs Opérations Diverses 802918 Actions Mettre les f…" at bounding box center [784, 386] width 1568 height 772
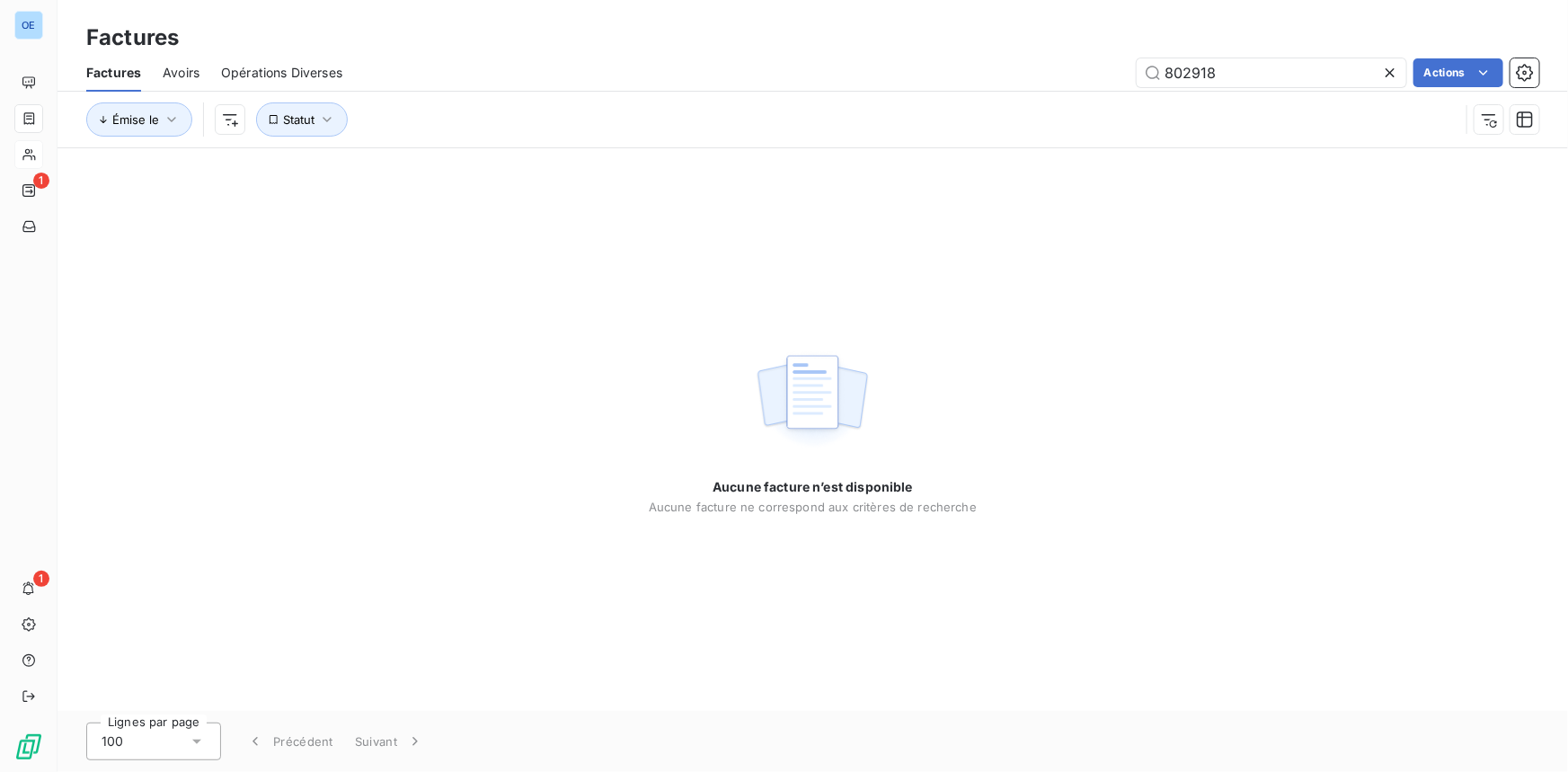
click at [1380, 69] on icon at bounding box center [1391, 73] width 18 height 18
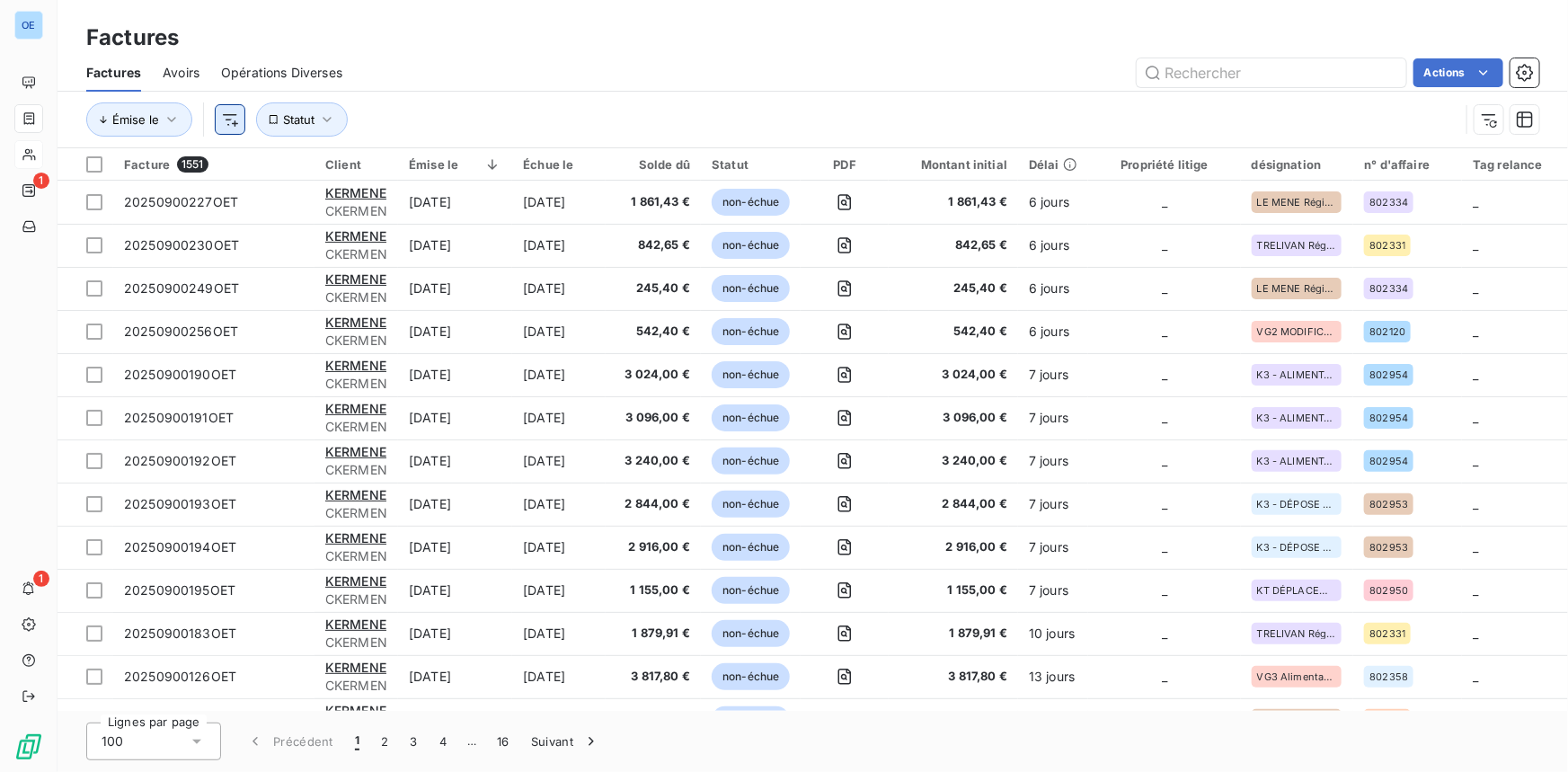
click at [231, 116] on html "OE 1 1 Factures Factures Avoirs Opérations Diverses Actions Émise le Statut Fac…" at bounding box center [784, 386] width 1568 height 772
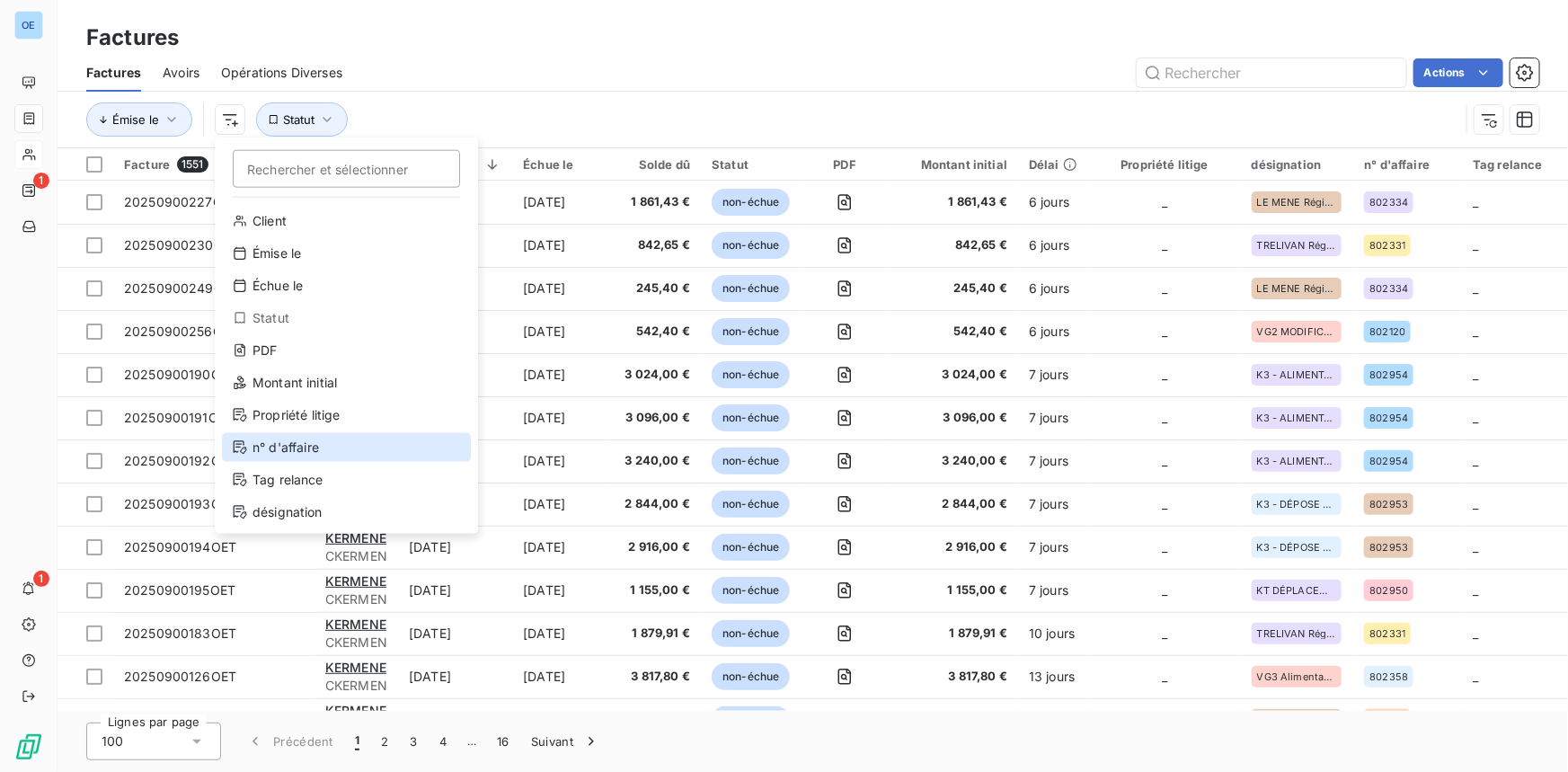
click at [294, 452] on div "n° d'affaire" at bounding box center [347, 447] width 249 height 29
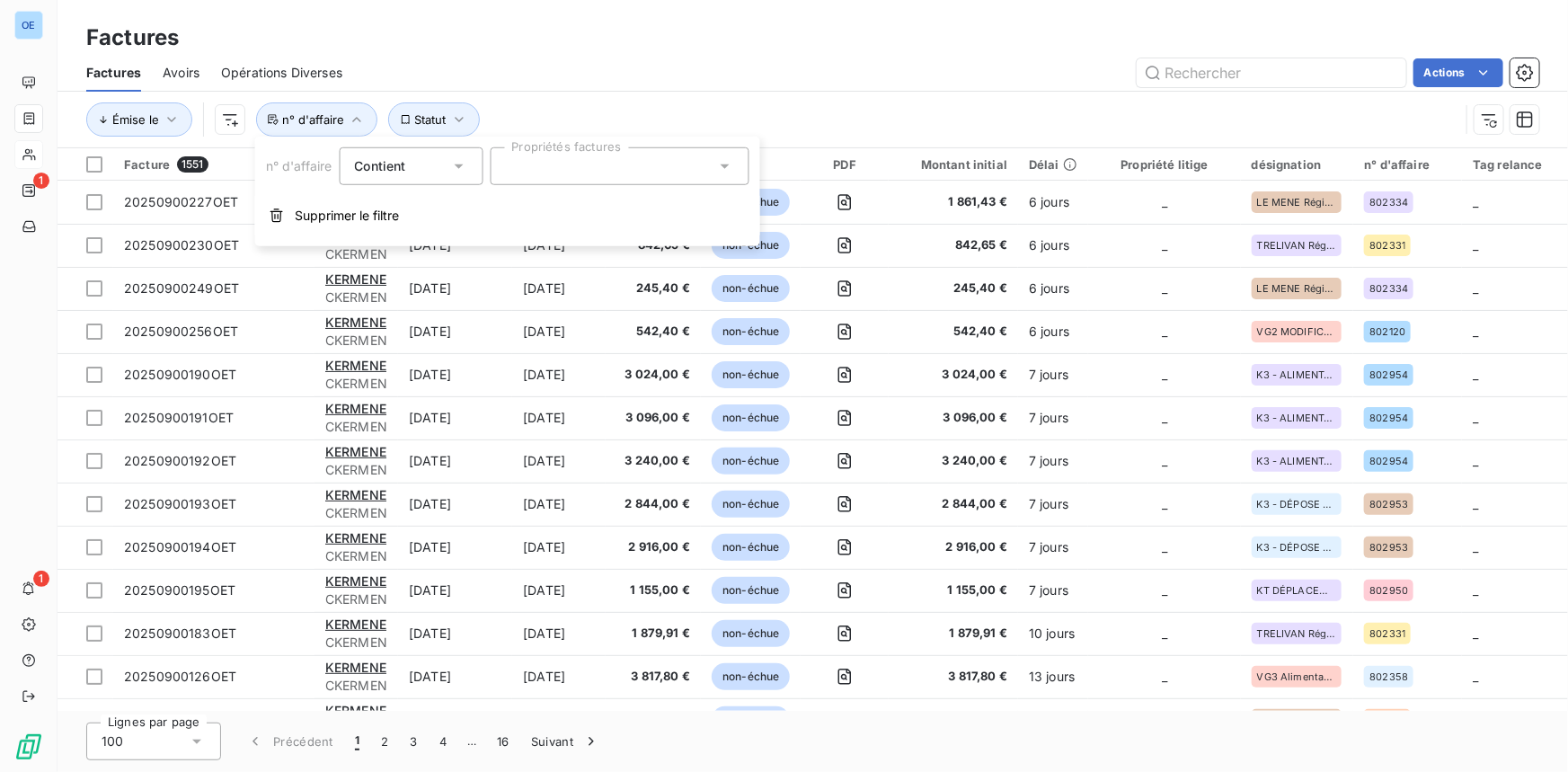
click at [548, 167] on div at bounding box center [619, 166] width 259 height 38
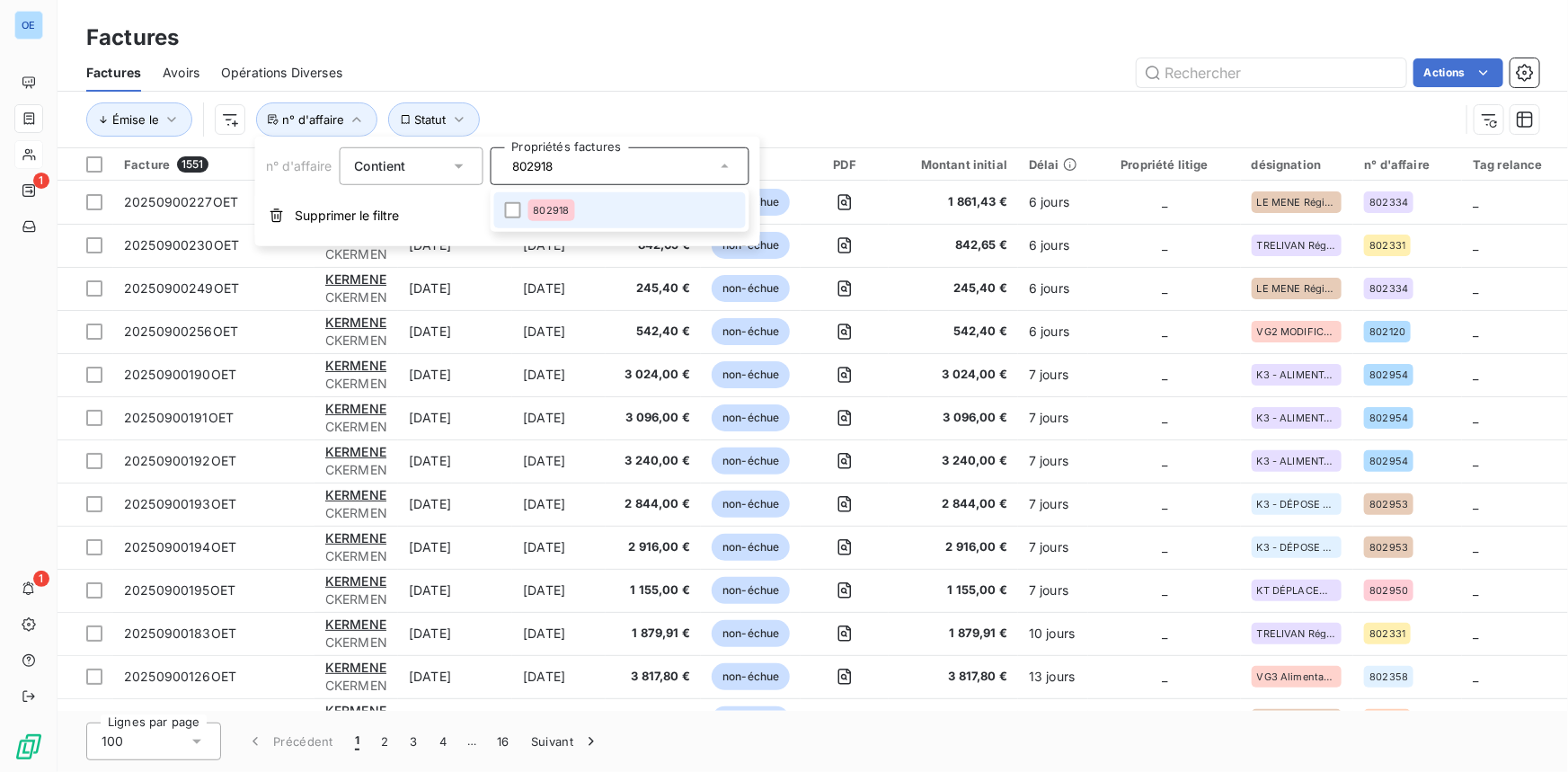
type input "802918"
click at [504, 220] on li "802918" at bounding box center [619, 210] width 252 height 36
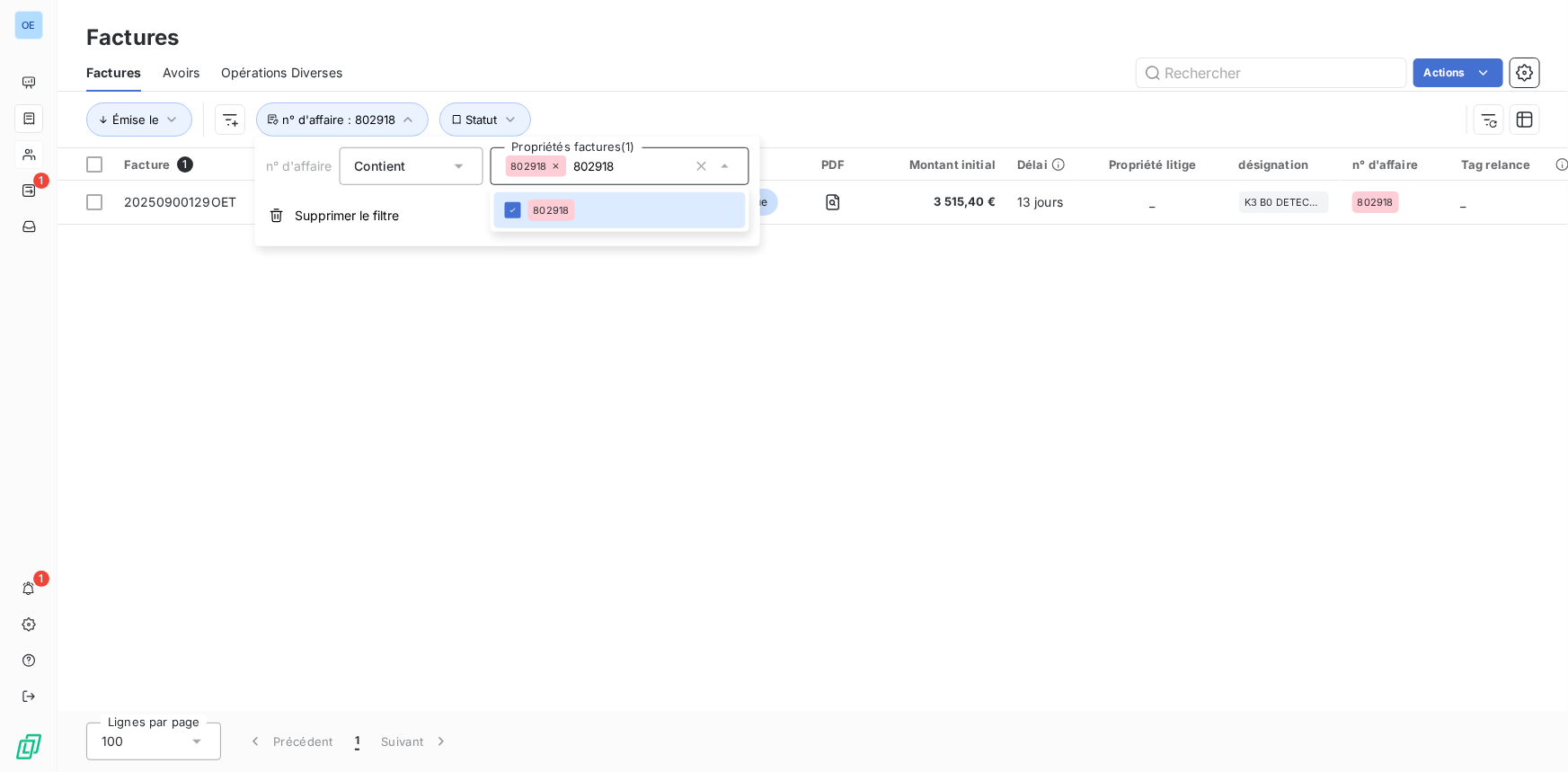
click at [656, 63] on div "Actions" at bounding box center [951, 73] width 1176 height 29
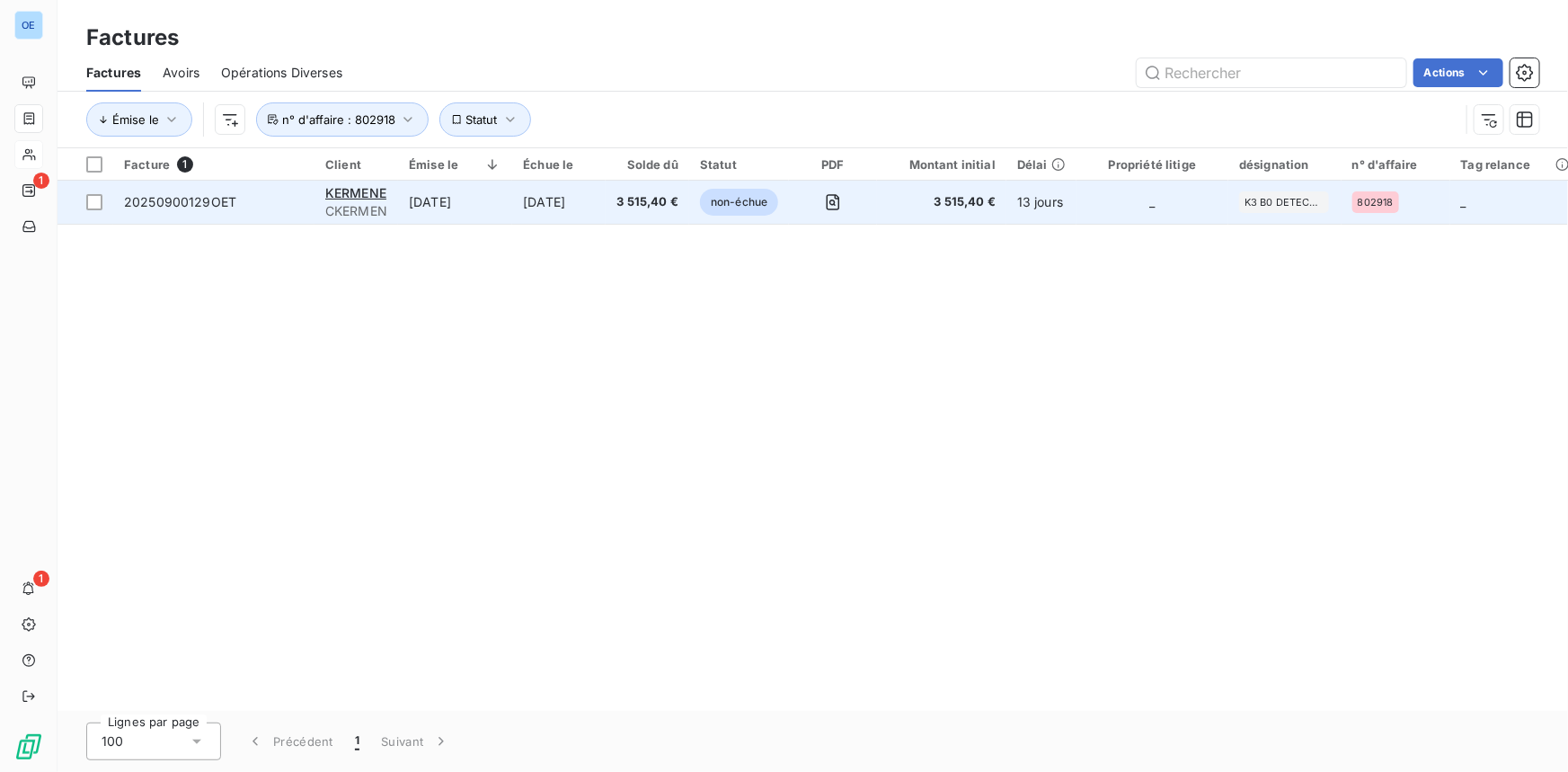
click at [641, 209] on span "3 515,40 €" at bounding box center [648, 202] width 62 height 18
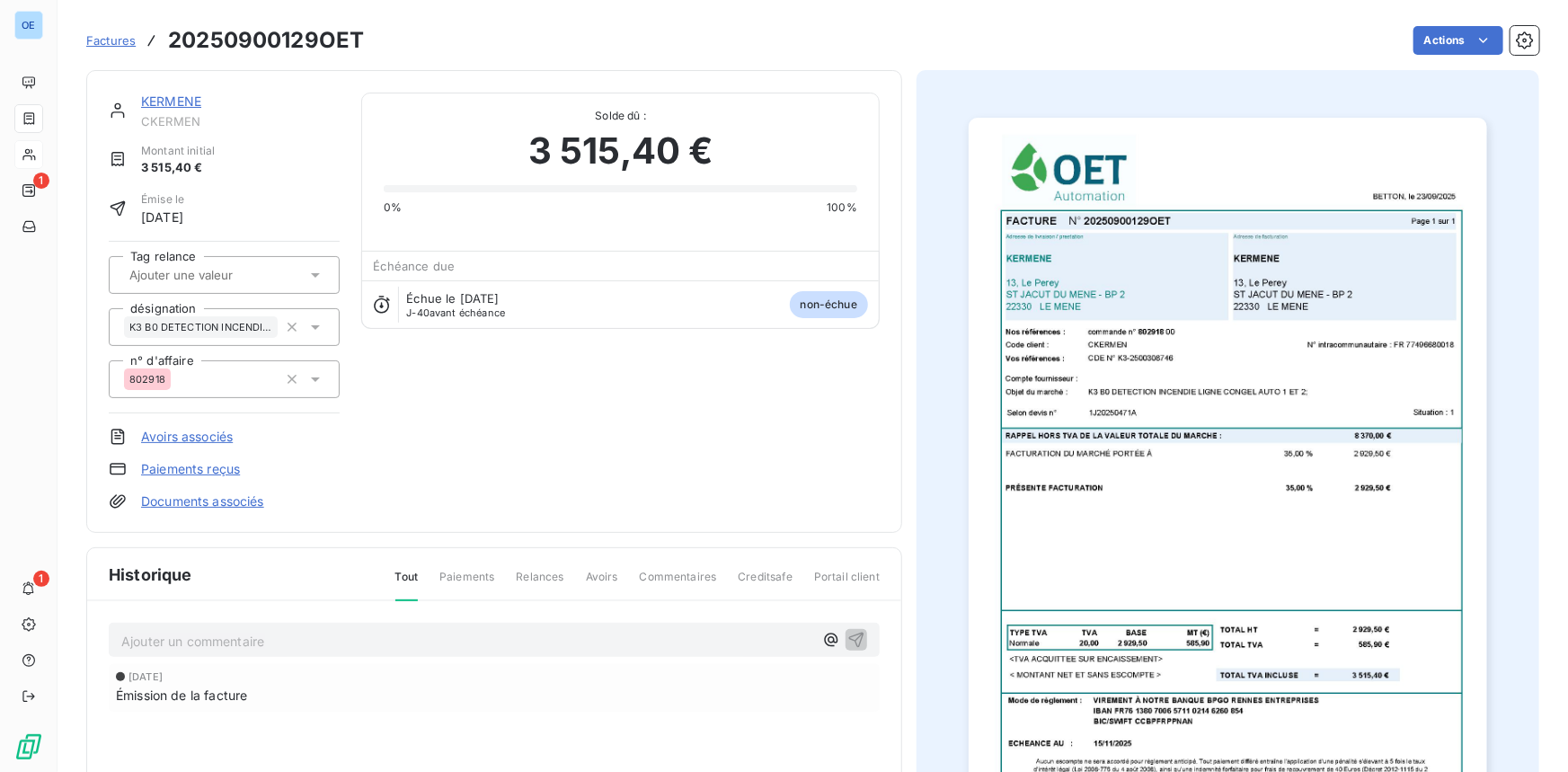
click at [533, 388] on div "KERMENE CKERMEN Montant initial 3 515,40 € Émise le 23 sept. 2025 Tag relance d…" at bounding box center [495, 302] width 771 height 418
drag, startPoint x: 172, startPoint y: 34, endPoint x: 362, endPoint y: 45, distance: 190.3
click at [362, 45] on h3 "20250900129OET" at bounding box center [266, 41] width 196 height 33
copy h3 "20250900129OET"
click at [1109, 408] on img "button" at bounding box center [1227, 483] width 518 height 731
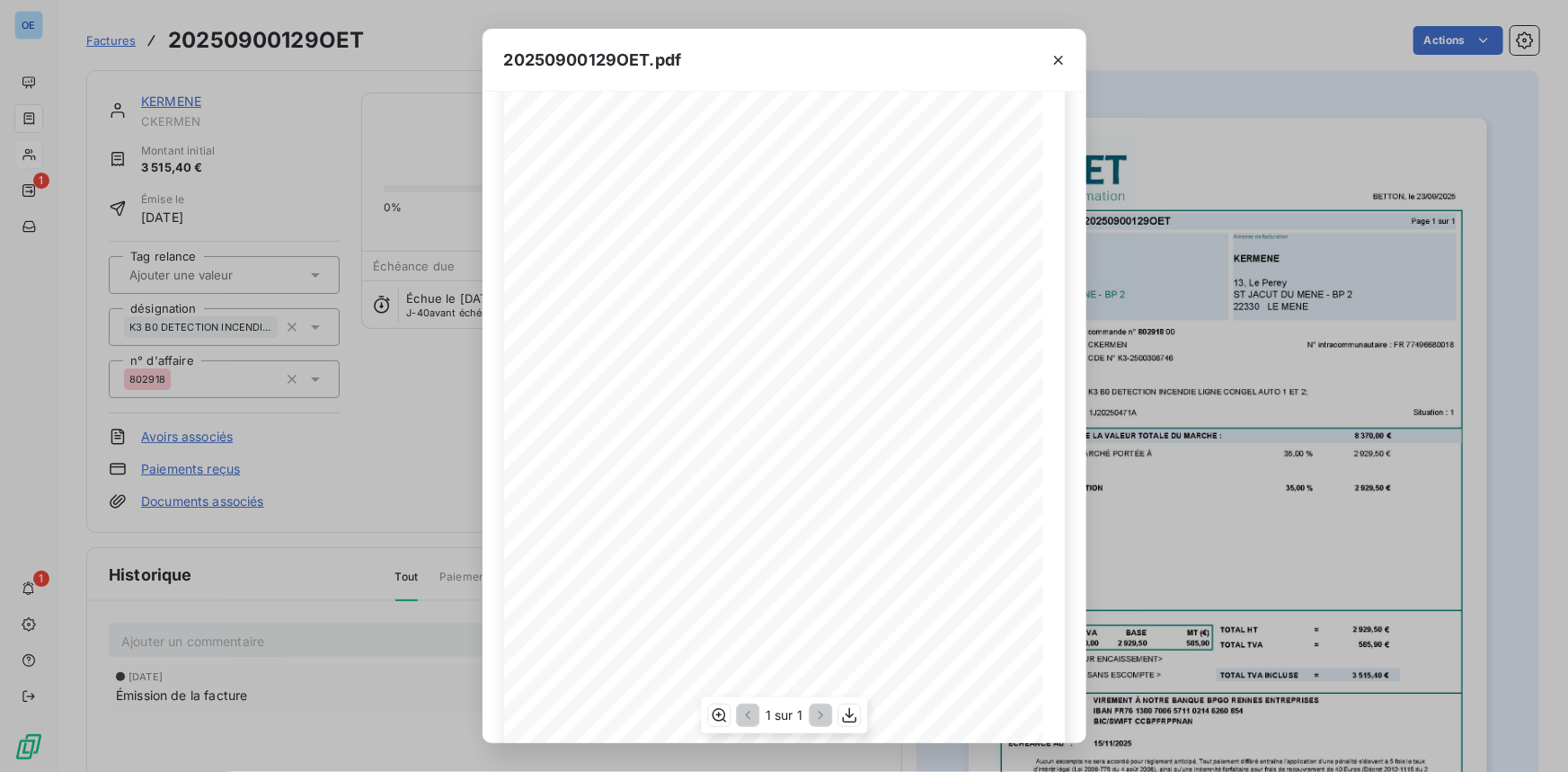
scroll to position [153, 0]
click at [843, 678] on icon "button" at bounding box center [849, 716] width 18 height 18
click at [1053, 64] on icon "button" at bounding box center [1059, 60] width 18 height 18
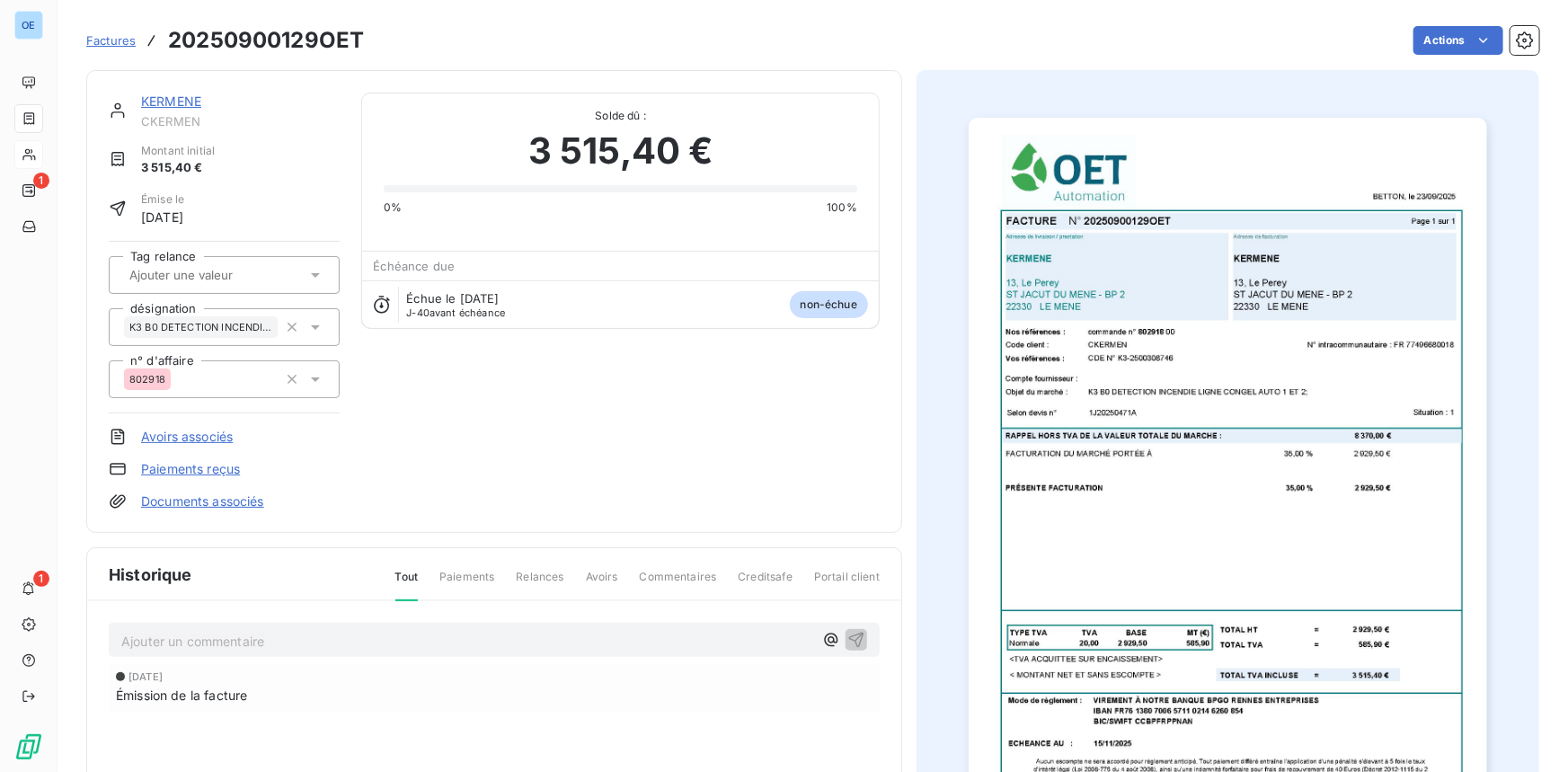
click at [772, 414] on div "KERMENE CKERMEN Montant initial 3 515,40 € Émise le 23 sept. 2025 Tag relance d…" at bounding box center [495, 302] width 771 height 418
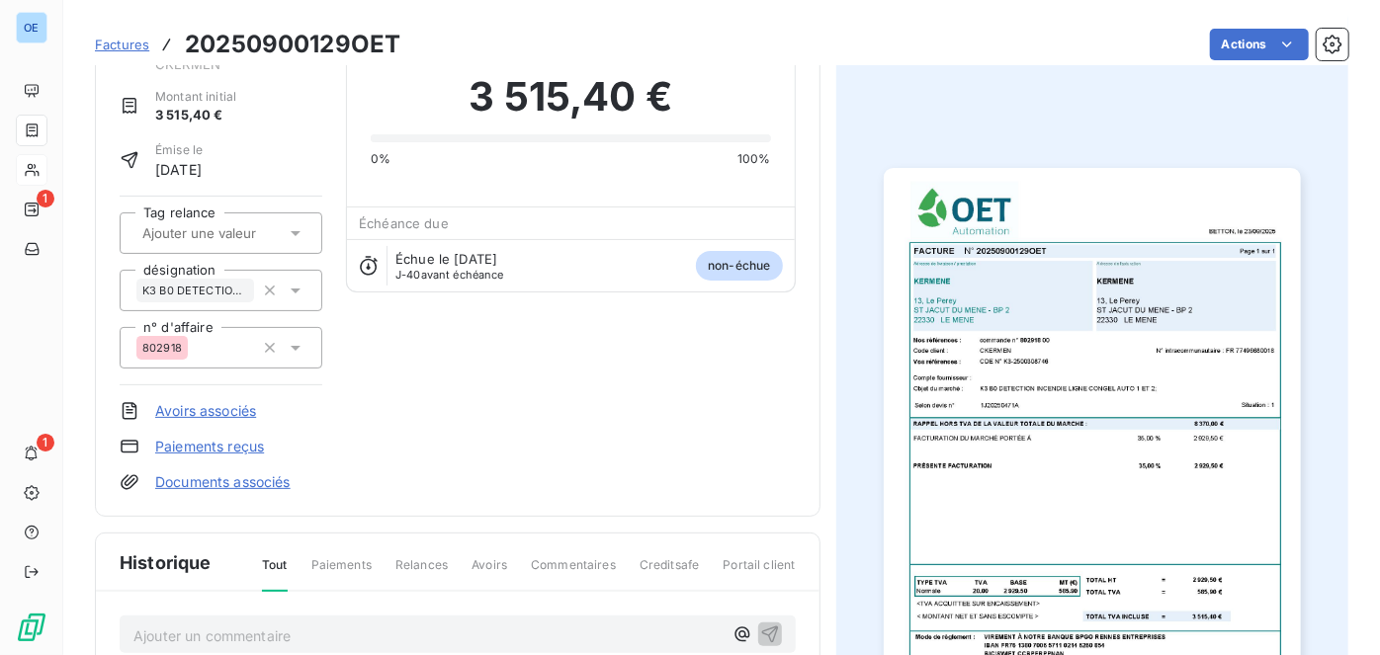
scroll to position [0, 0]
